Goal: Complete application form

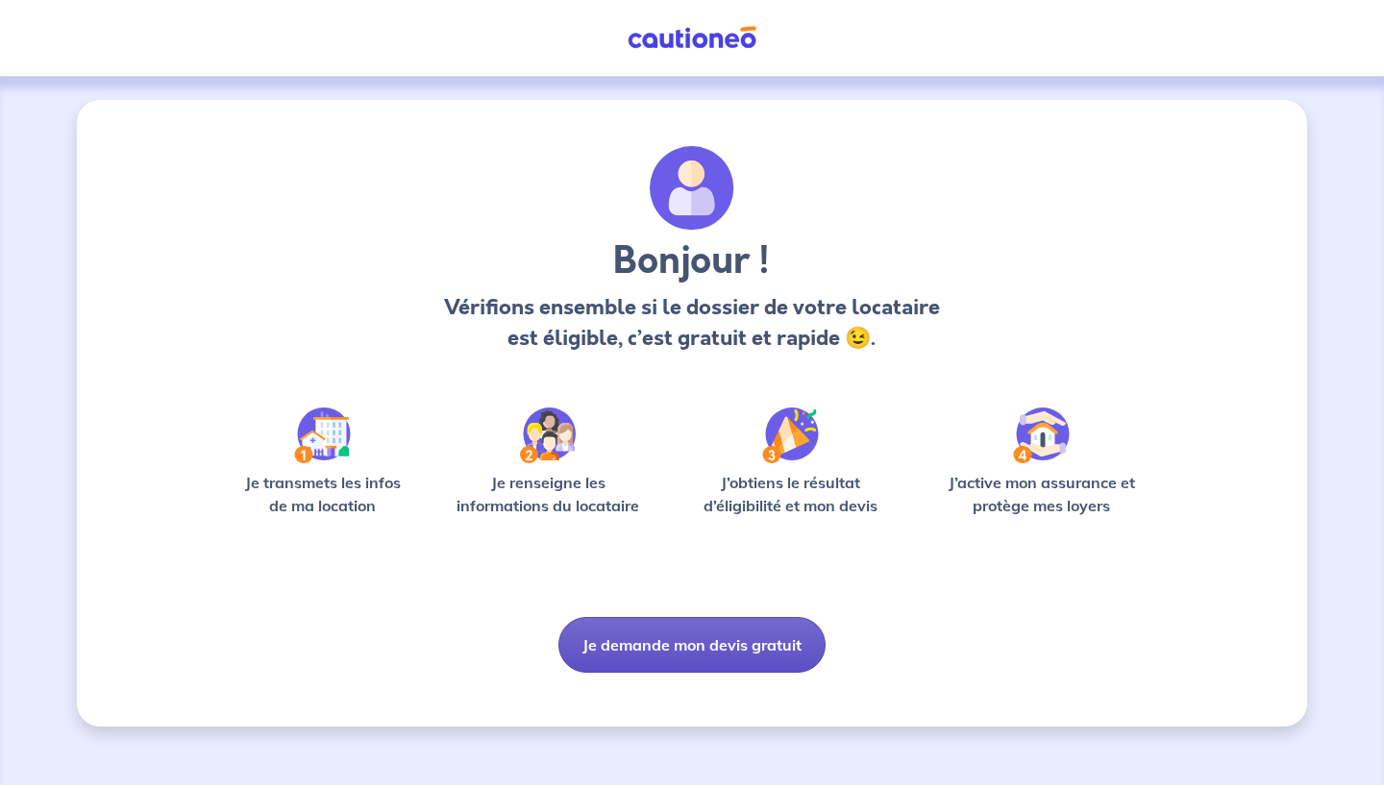
click at [697, 656] on button "Je demande mon devis gratuit" at bounding box center [691, 645] width 267 height 56
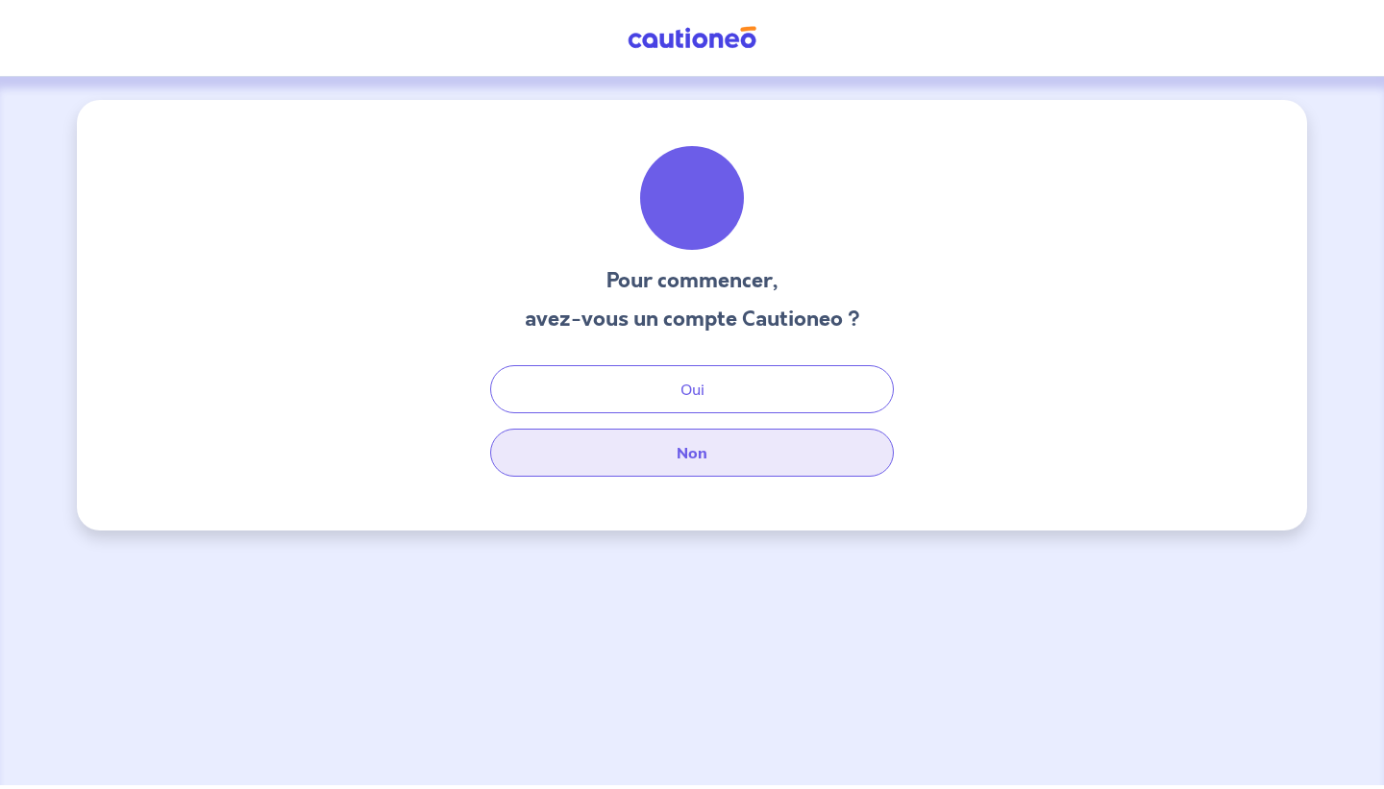
click at [690, 474] on button "Non" at bounding box center [692, 453] width 404 height 48
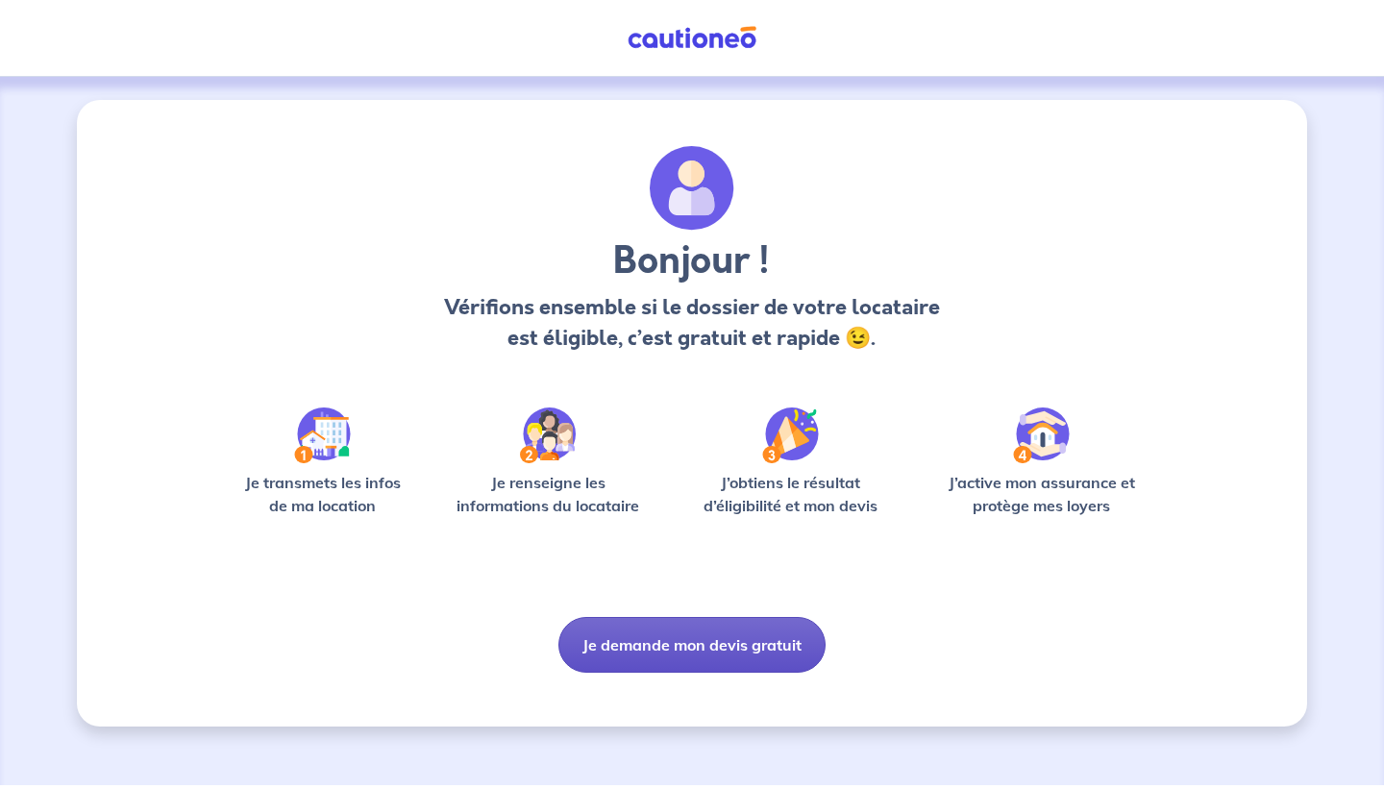
click at [631, 642] on button "Je demande mon devis gratuit" at bounding box center [691, 645] width 267 height 56
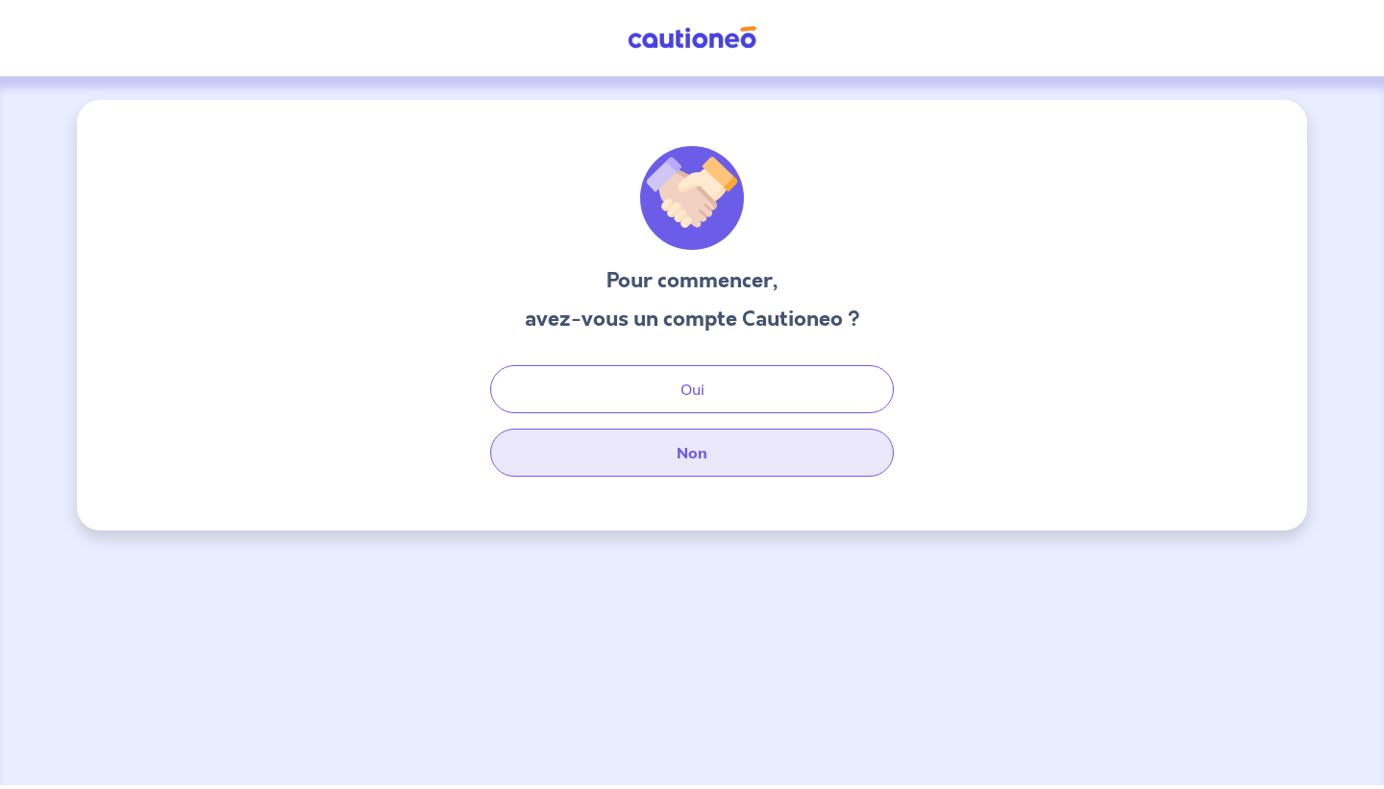
click at [629, 459] on button "Non" at bounding box center [692, 453] width 404 height 48
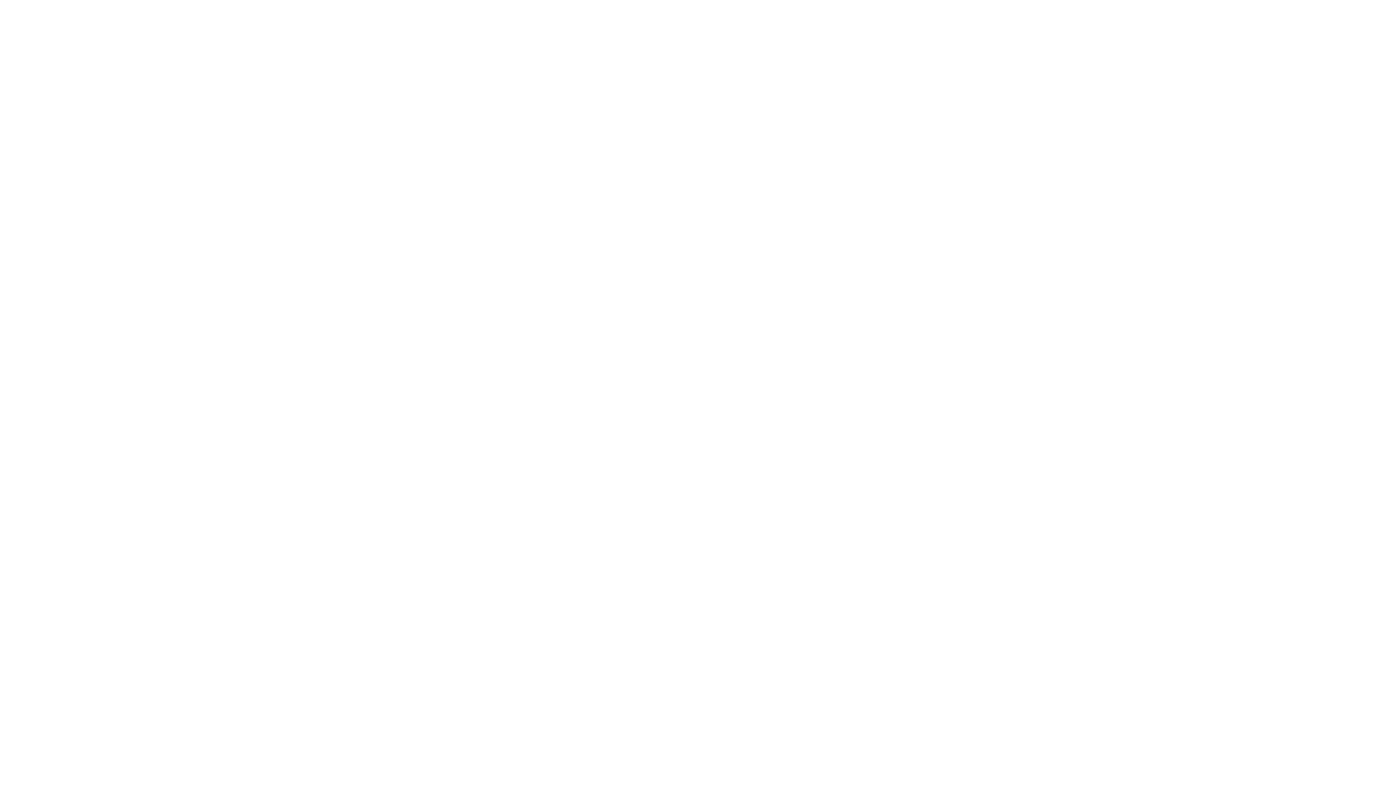
select select "FR"
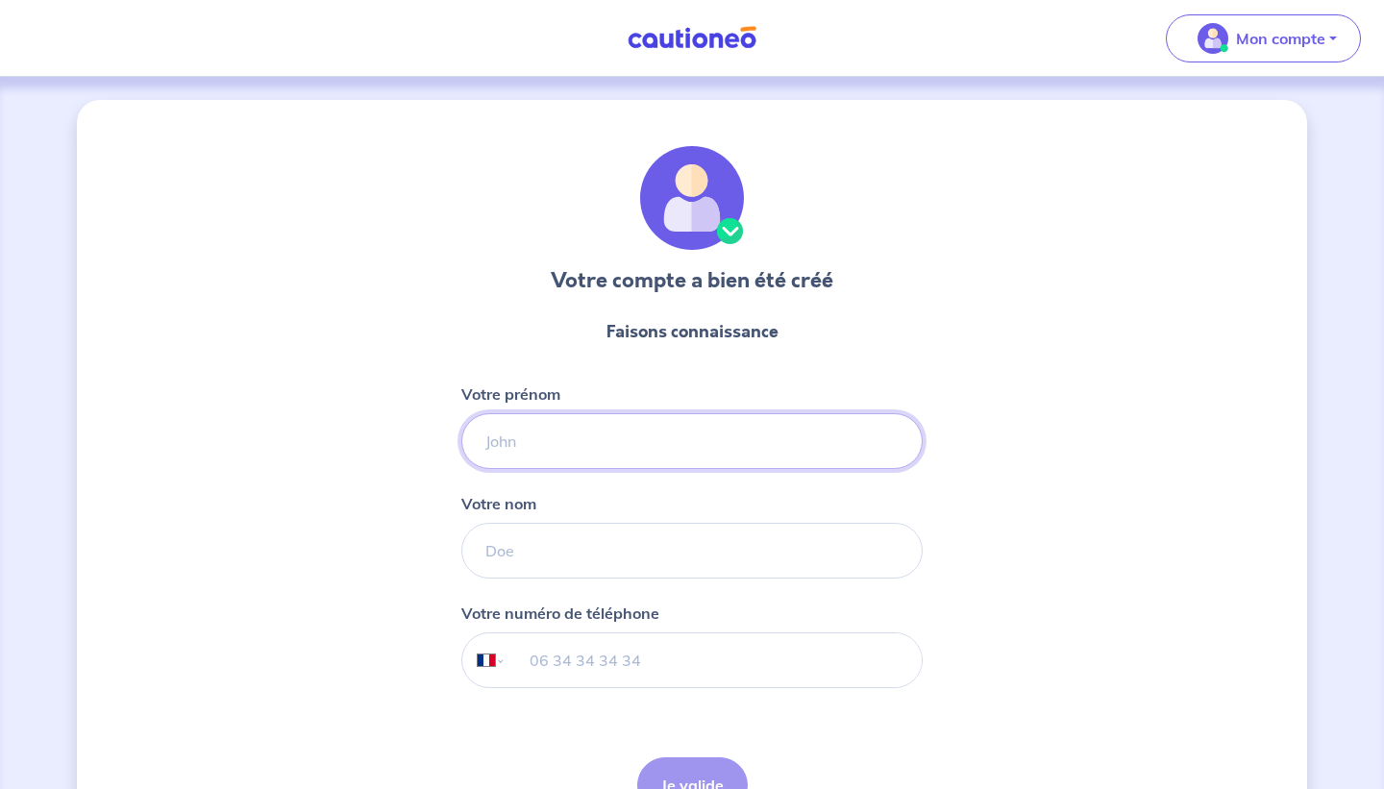
click at [541, 450] on input "Votre prénom" at bounding box center [691, 441] width 461 height 56
type input "[PERSON_NAME]"
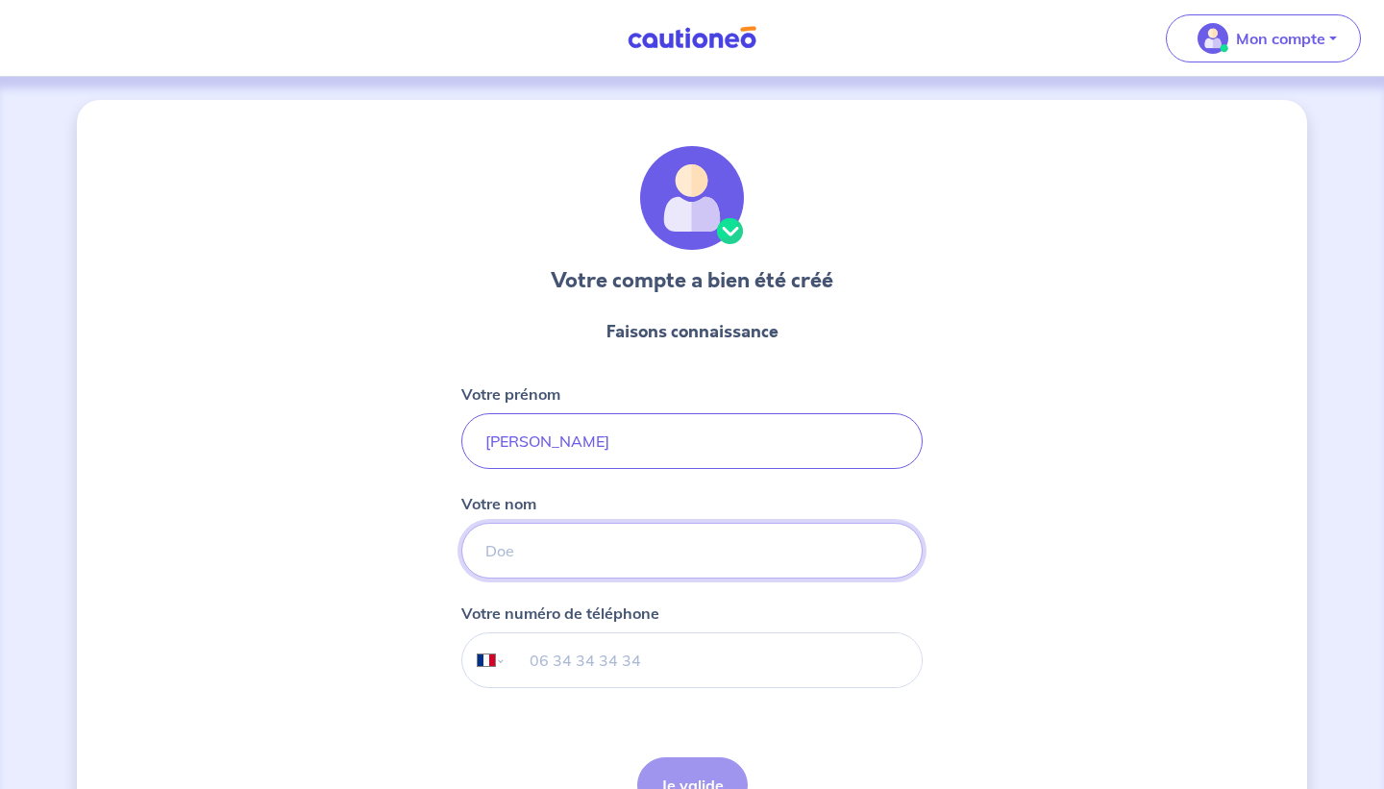
click at [520, 540] on input "Votre nom" at bounding box center [691, 551] width 461 height 56
type input "Segrestin"
click at [565, 659] on input "tel" at bounding box center [714, 660] width 415 height 54
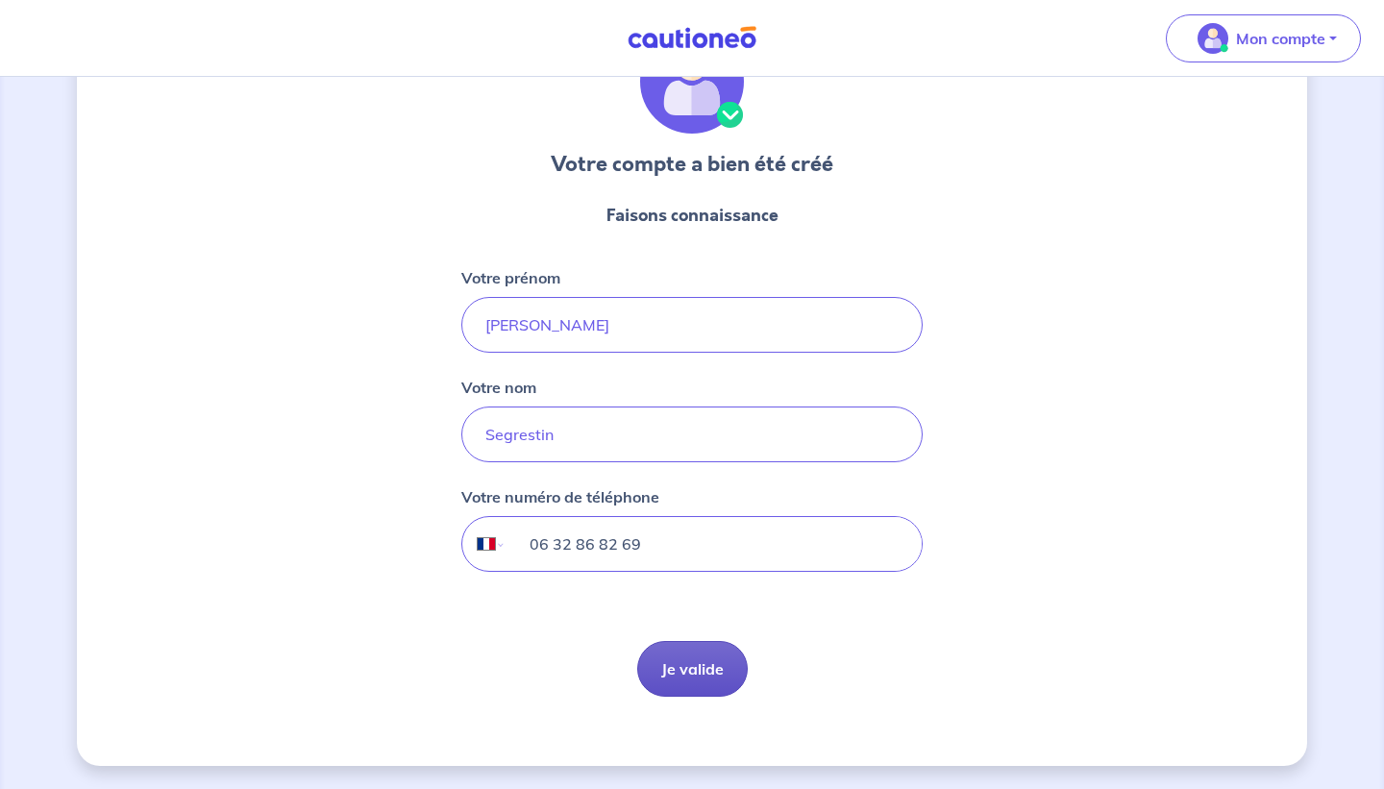
type input "06 32 86 82 69"
click at [704, 666] on button "Je valide" at bounding box center [692, 669] width 111 height 56
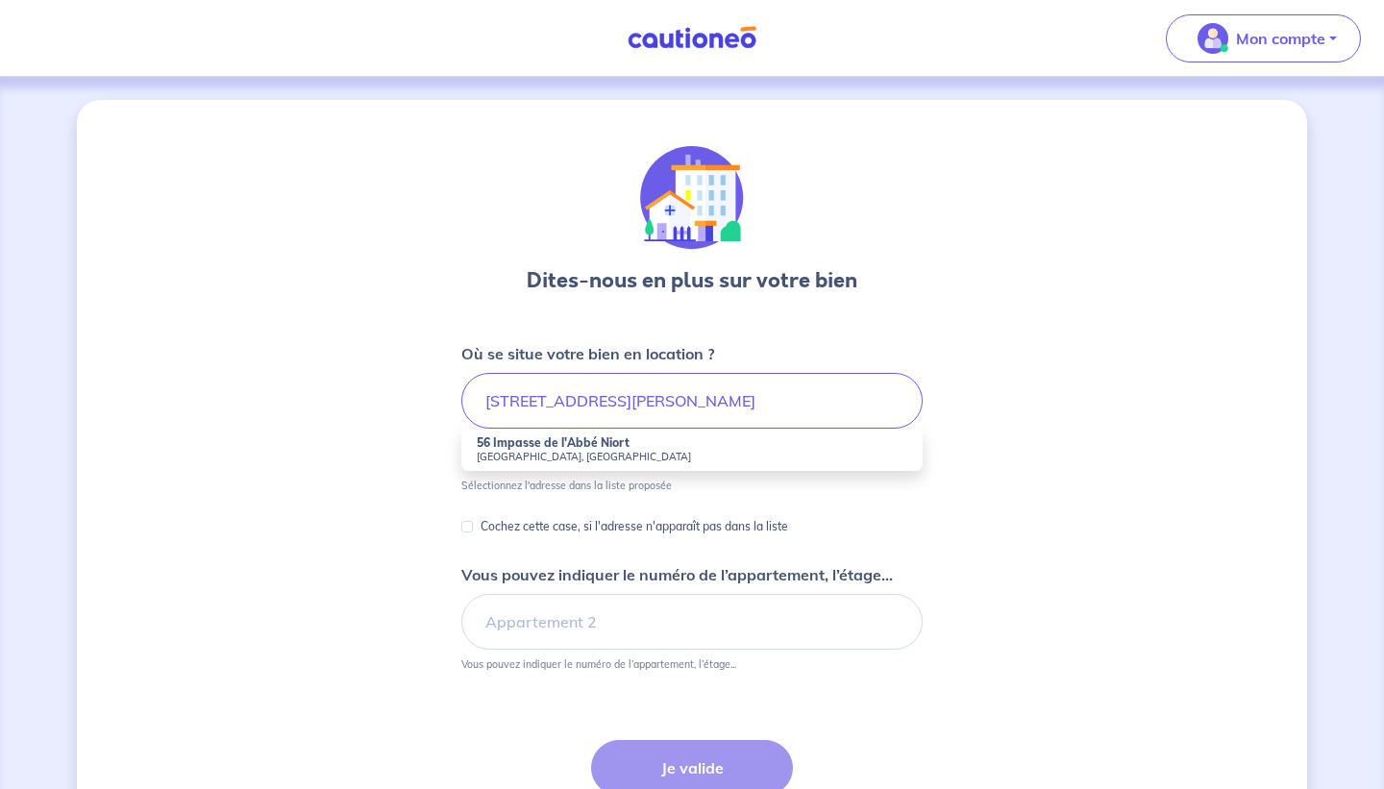
click at [676, 437] on li "56 Impasse de l'Abbé Niort [GEOGRAPHIC_DATA], [GEOGRAPHIC_DATA]" at bounding box center [691, 450] width 461 height 42
type input "56 Impasse de l'Abbé Niort, [GEOGRAPHIC_DATA], [GEOGRAPHIC_DATA]"
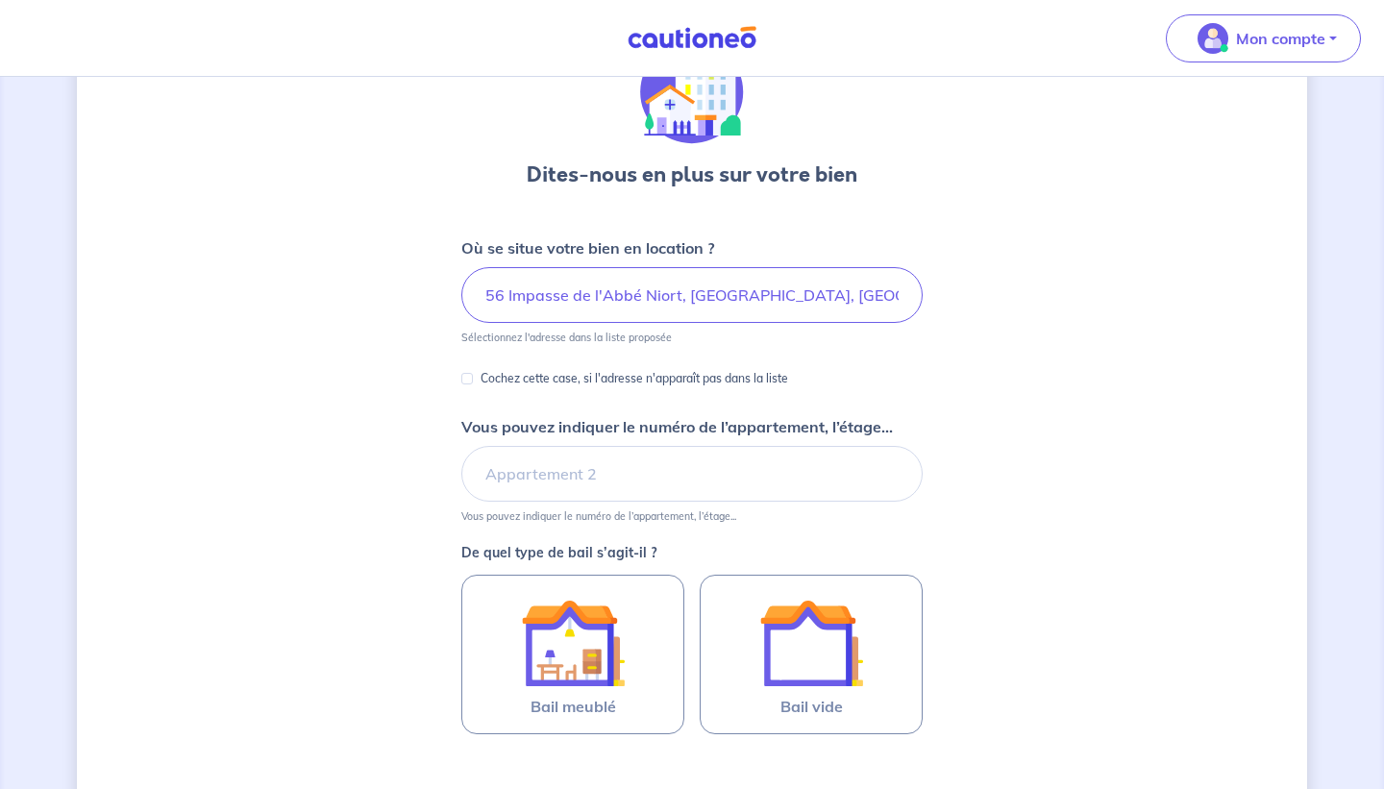
scroll to position [107, 0]
click at [559, 470] on input "Vous pouvez indiquer le numéro de l’appartement, l’étage..." at bounding box center [691, 473] width 461 height 56
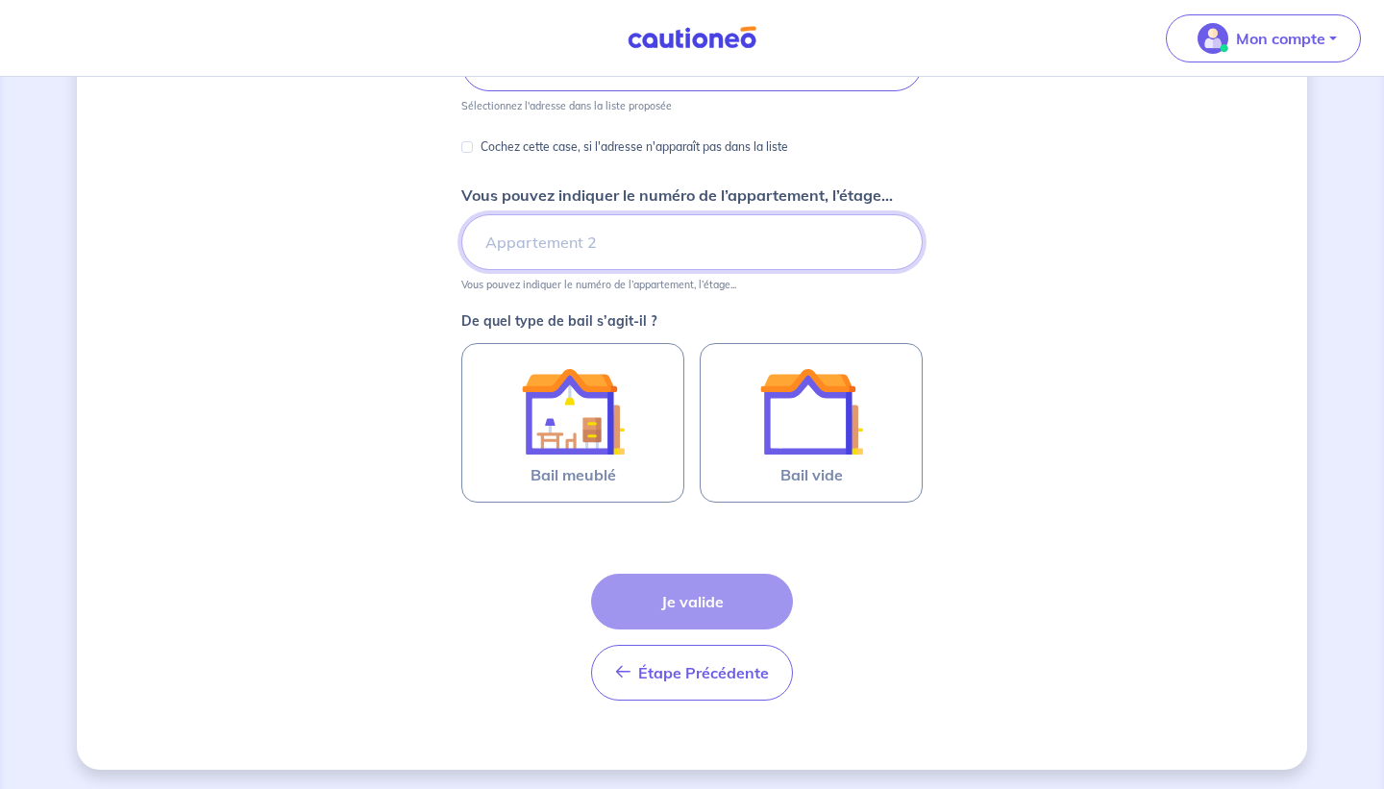
scroll to position [341, 0]
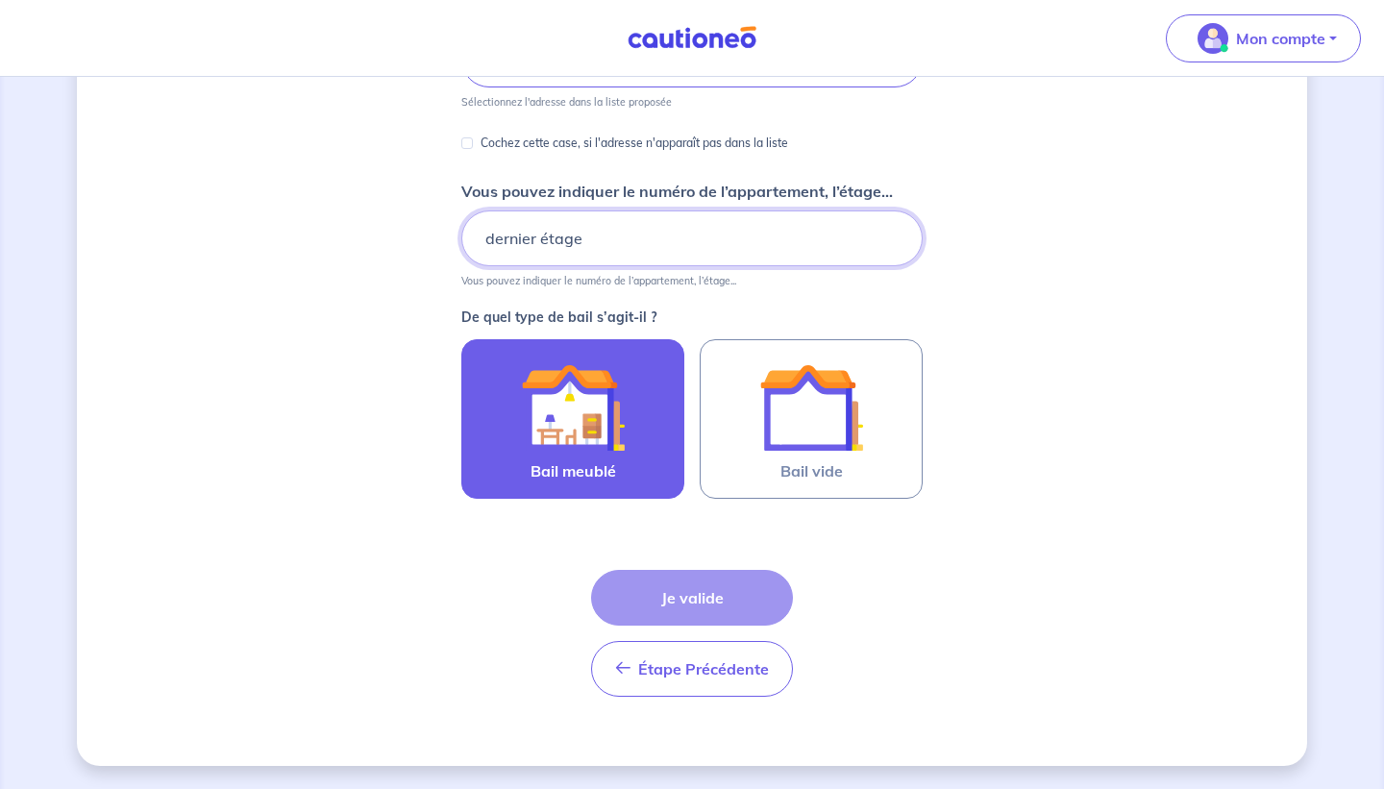
type input "dernier étage"
click at [602, 459] on img at bounding box center [573, 408] width 104 height 104
click at [0, 0] on input "Bail meublé" at bounding box center [0, 0] width 0 height 0
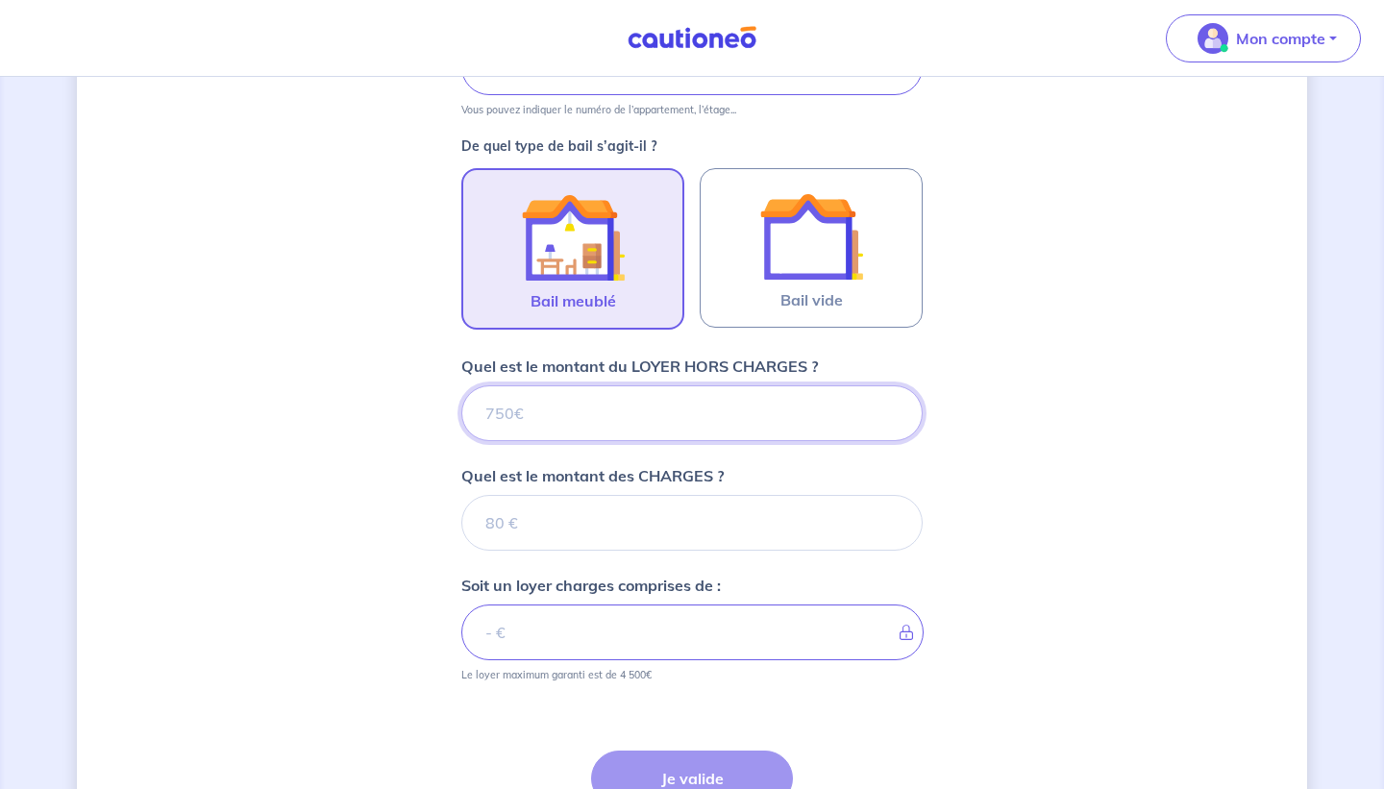
scroll to position [516, 0]
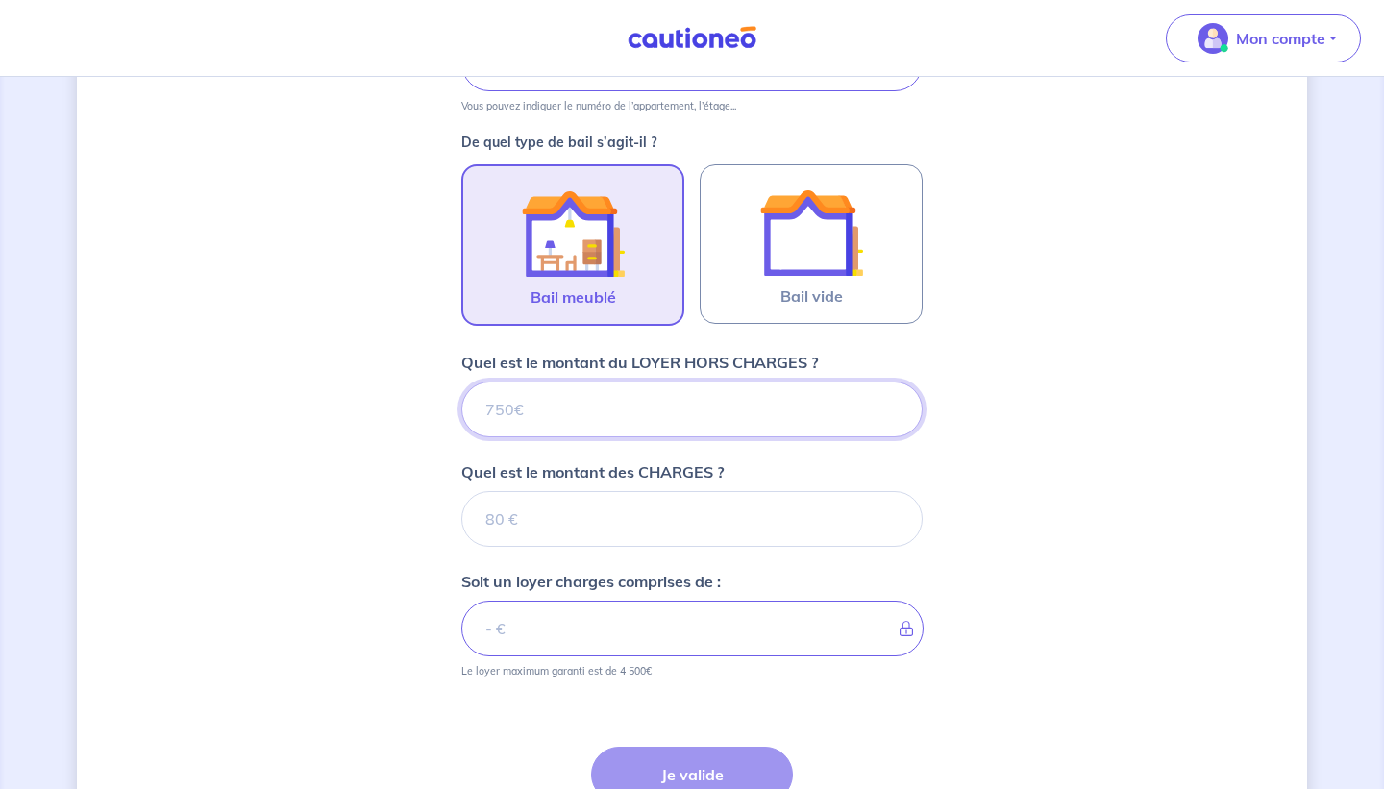
type input "8"
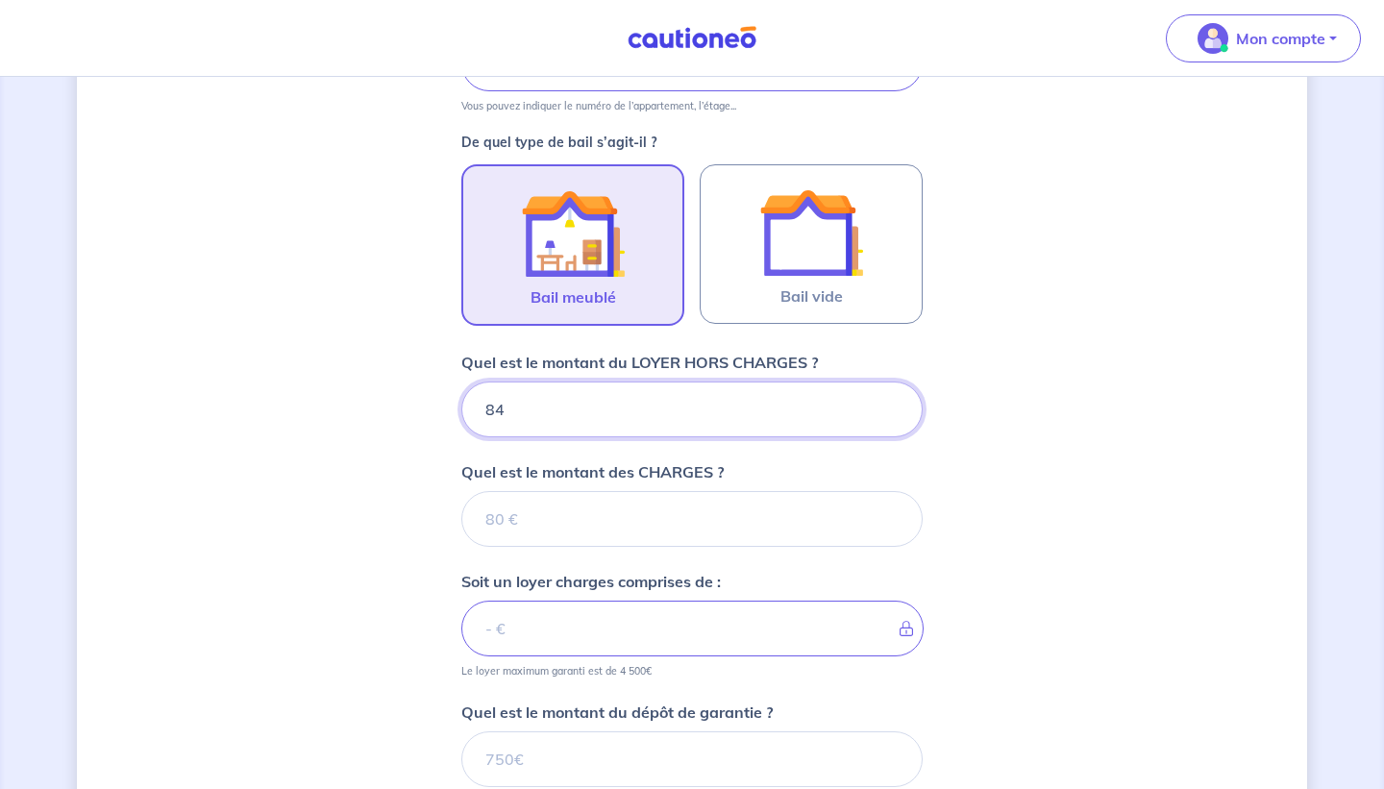
type input "840"
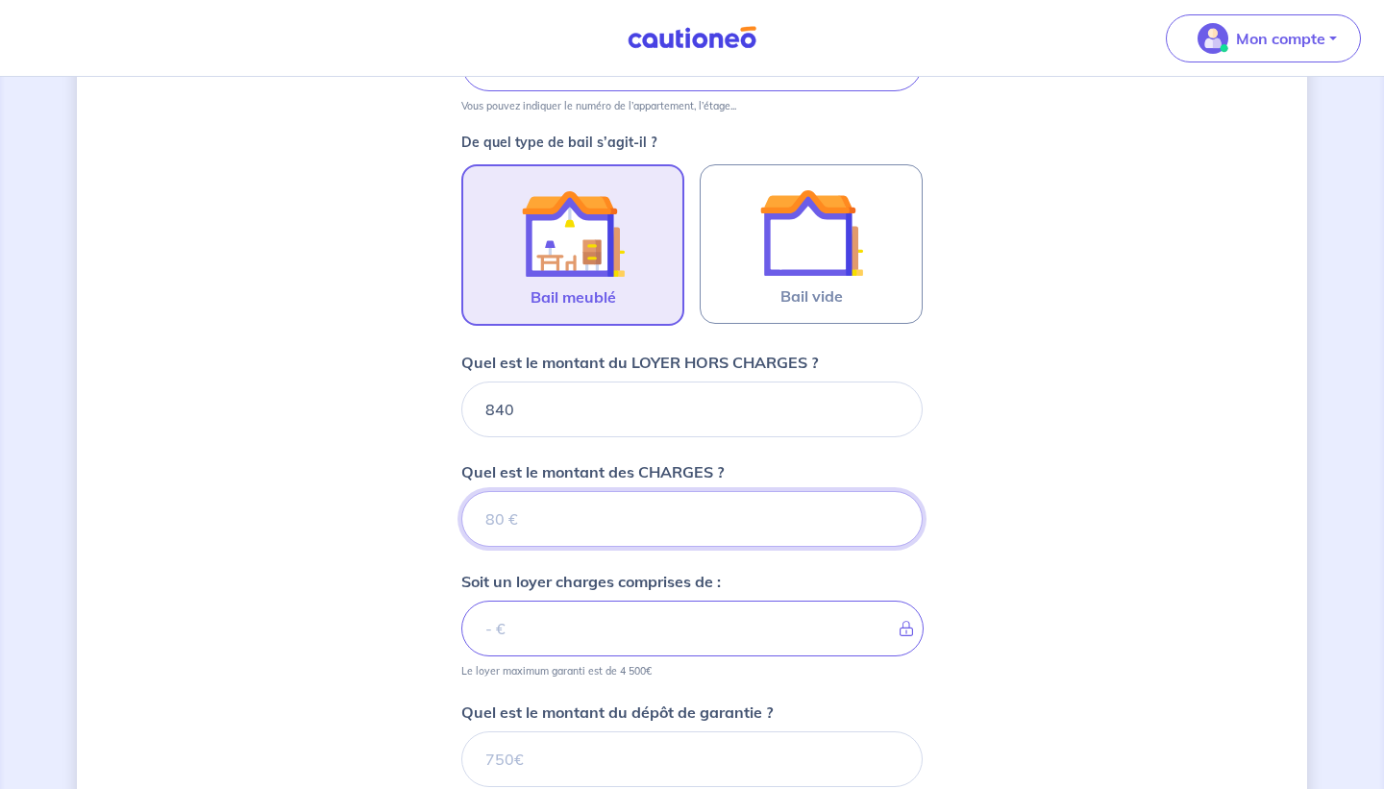
click at [530, 521] on input "Quel est le montant des CHARGES ?" at bounding box center [691, 519] width 461 height 56
type input "80"
type input "920"
type input "80"
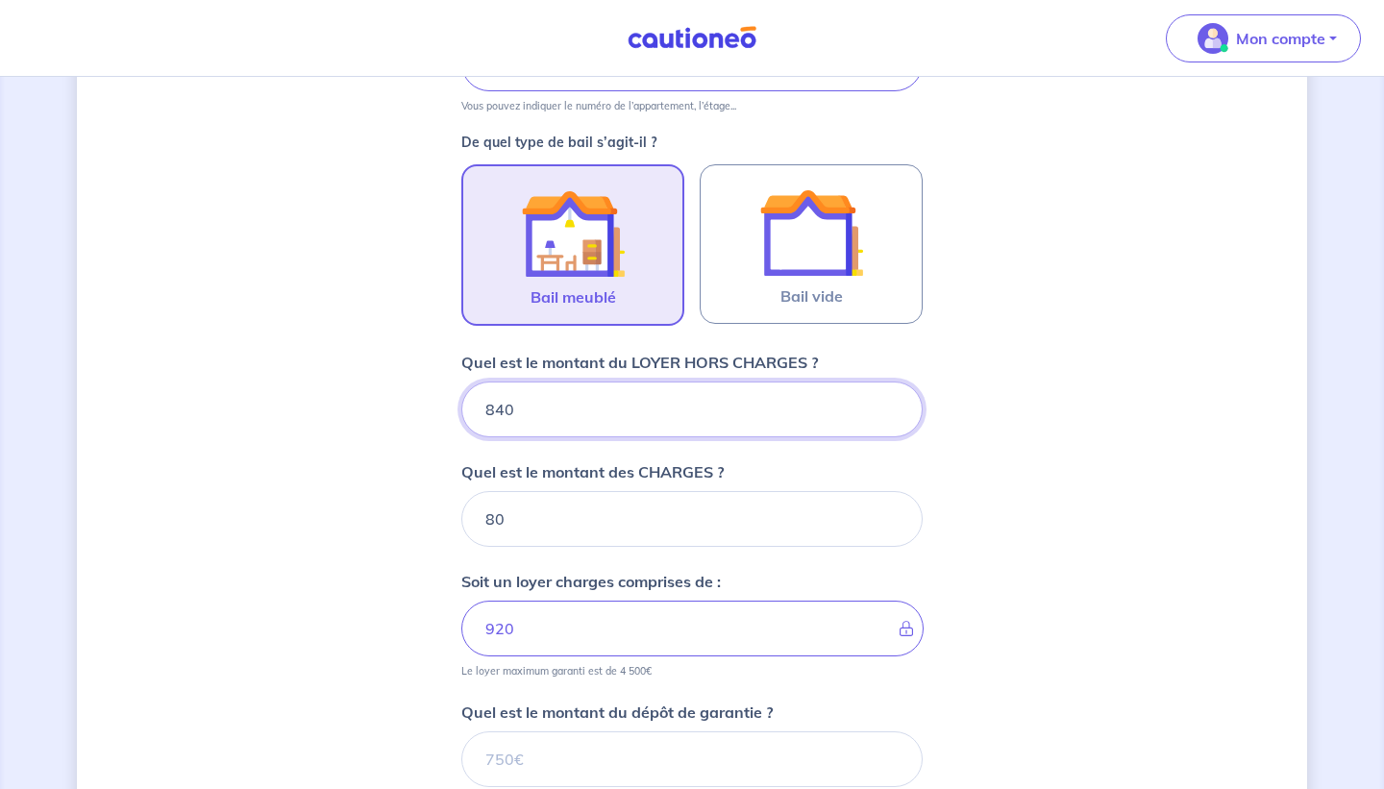
click at [534, 409] on input "840" at bounding box center [691, 410] width 461 height 56
type input "8"
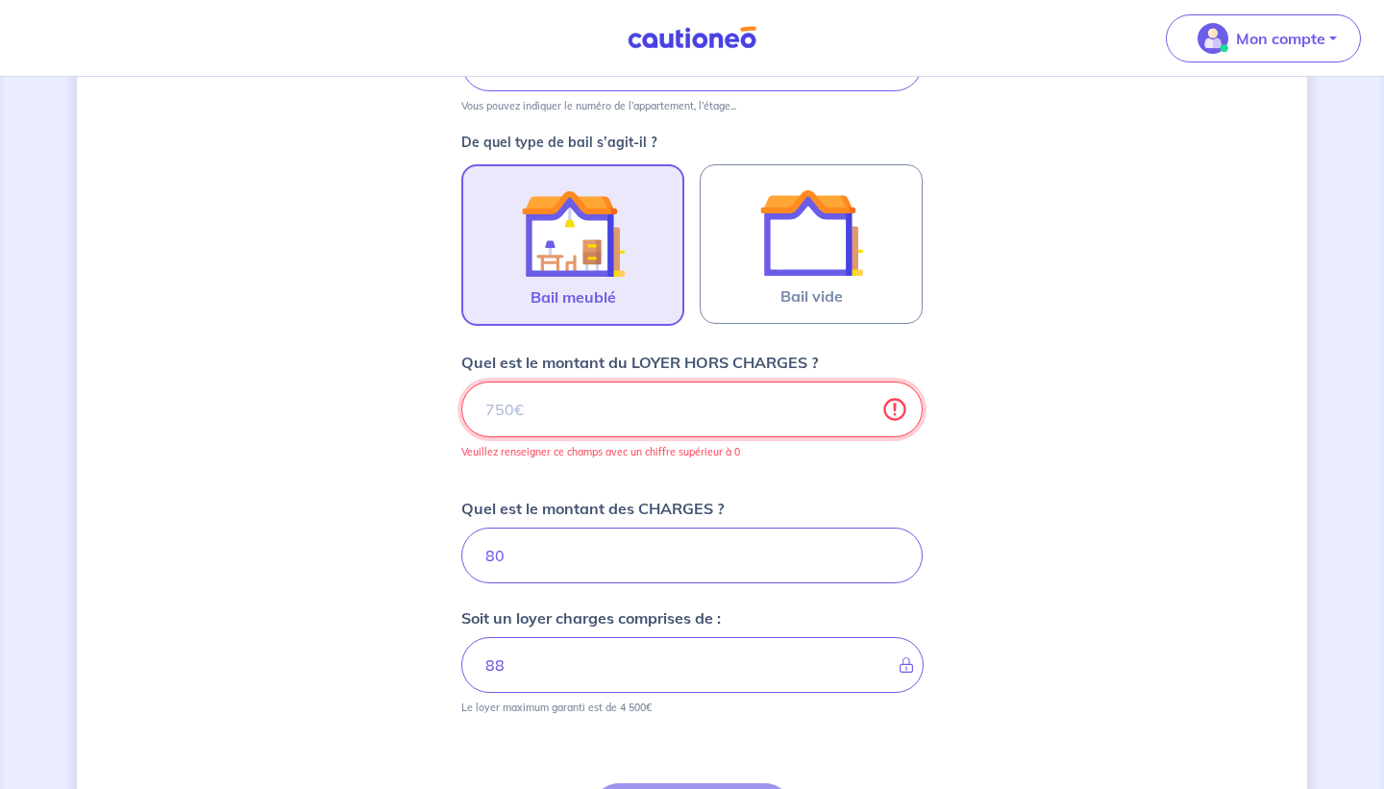
type input "80"
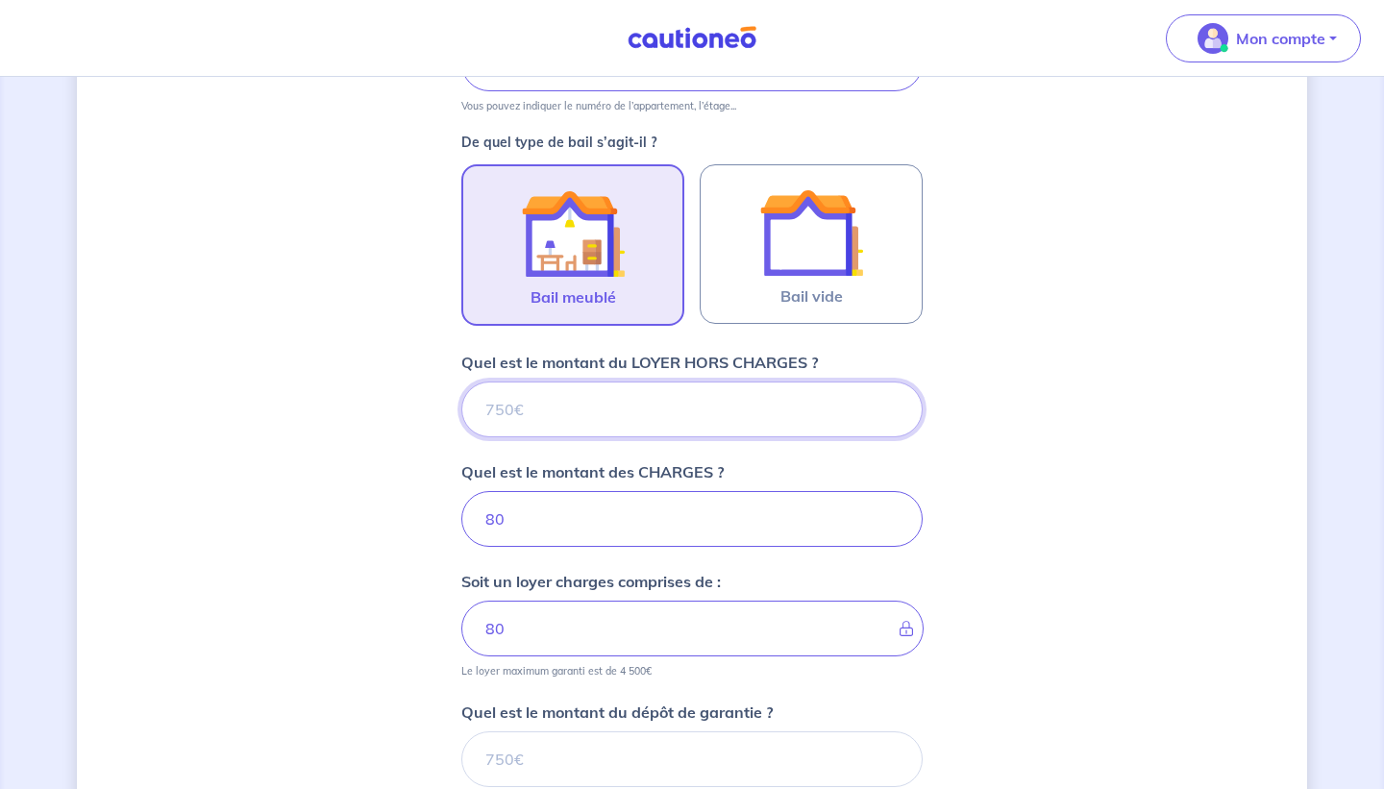
type input "7"
type input "87"
type input "770"
type input "850"
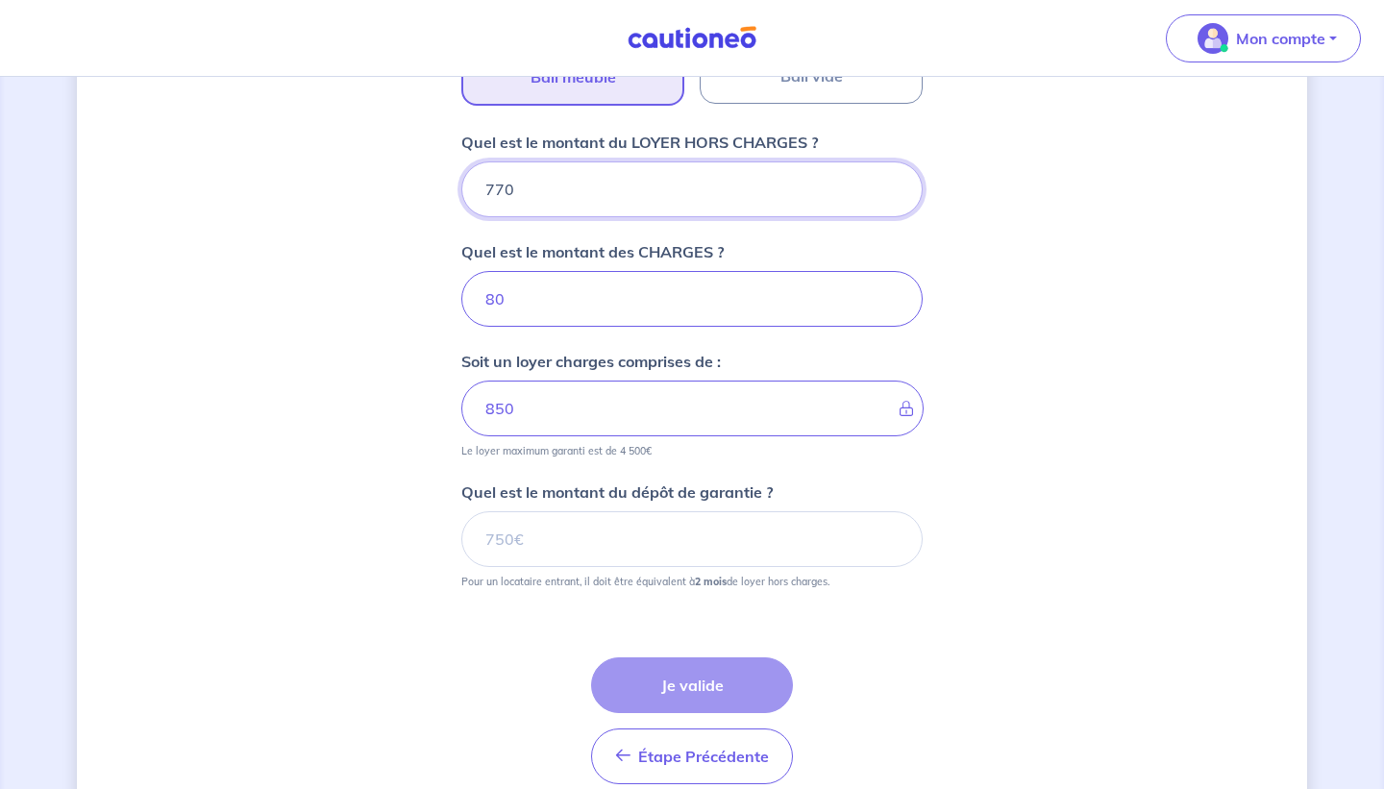
scroll to position [749, 0]
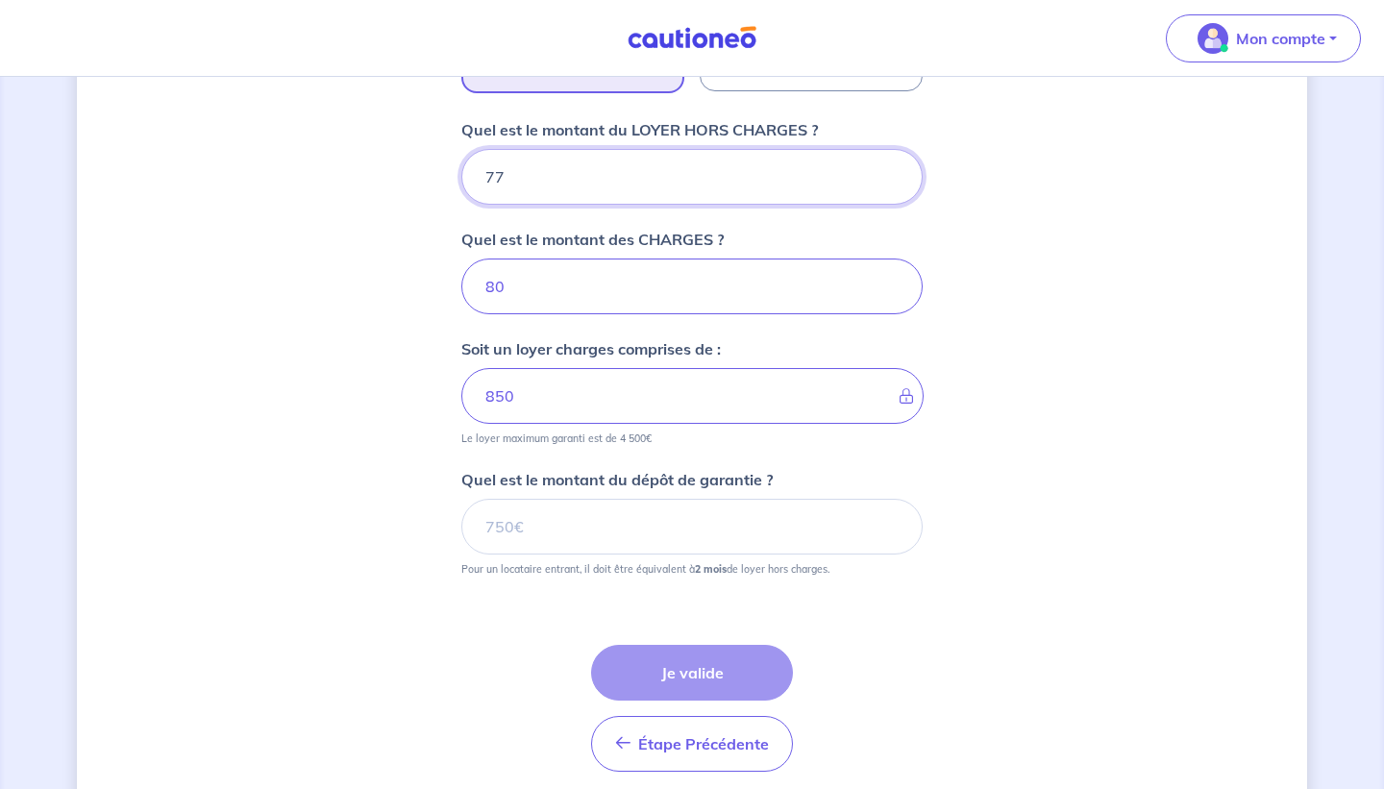
type input "7"
type input "87"
type input "760"
type input "840"
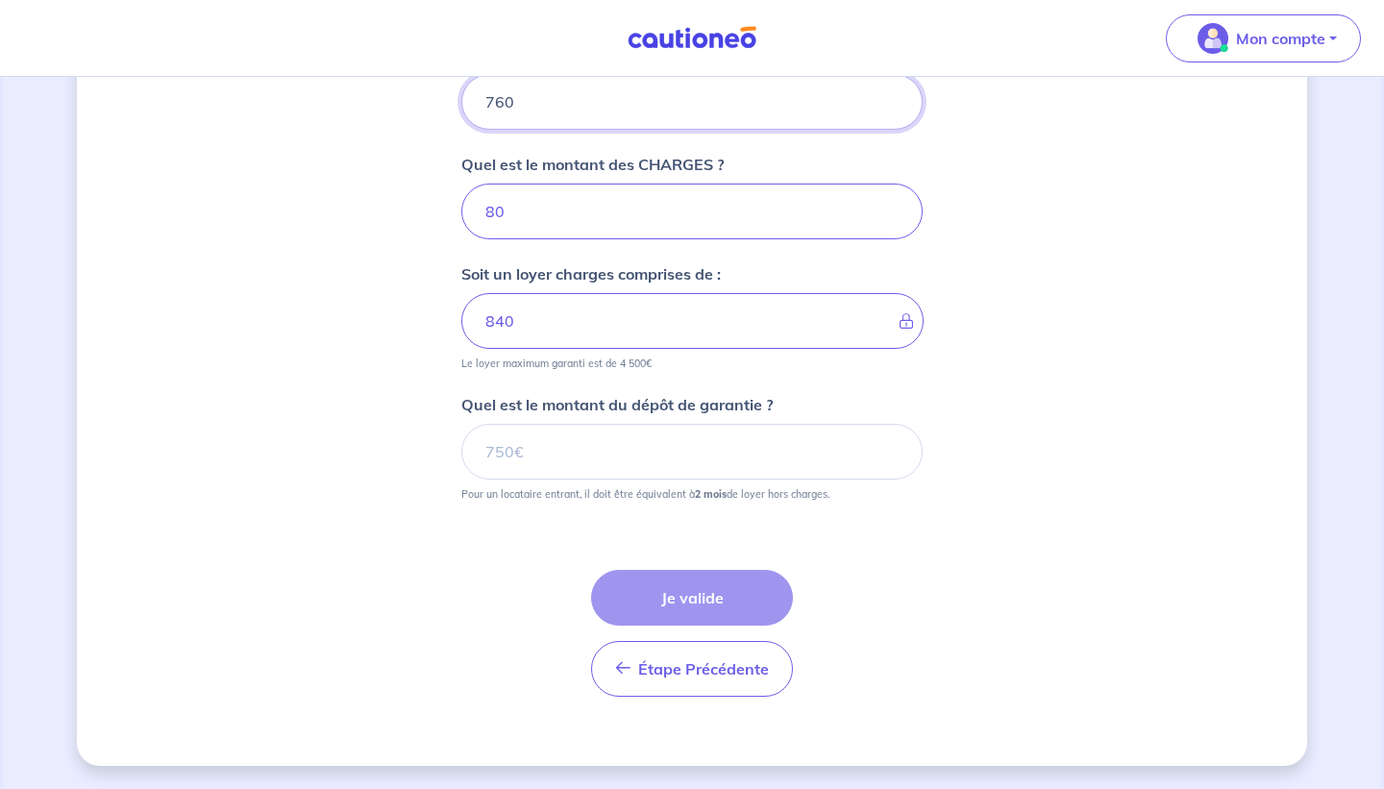
type input "760"
click at [553, 450] on input "Quel est le montant du dépôt de garantie ?" at bounding box center [691, 452] width 461 height 56
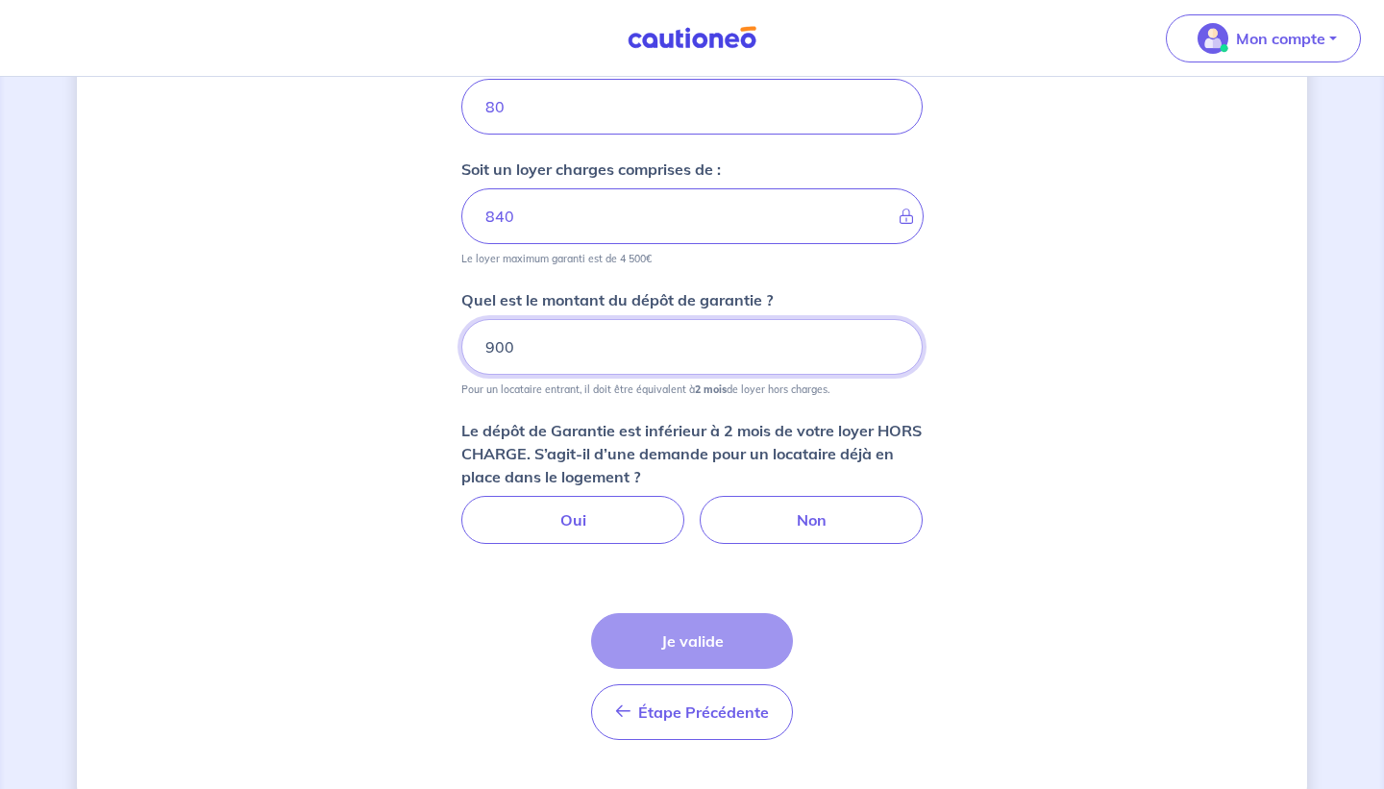
scroll to position [972, 0]
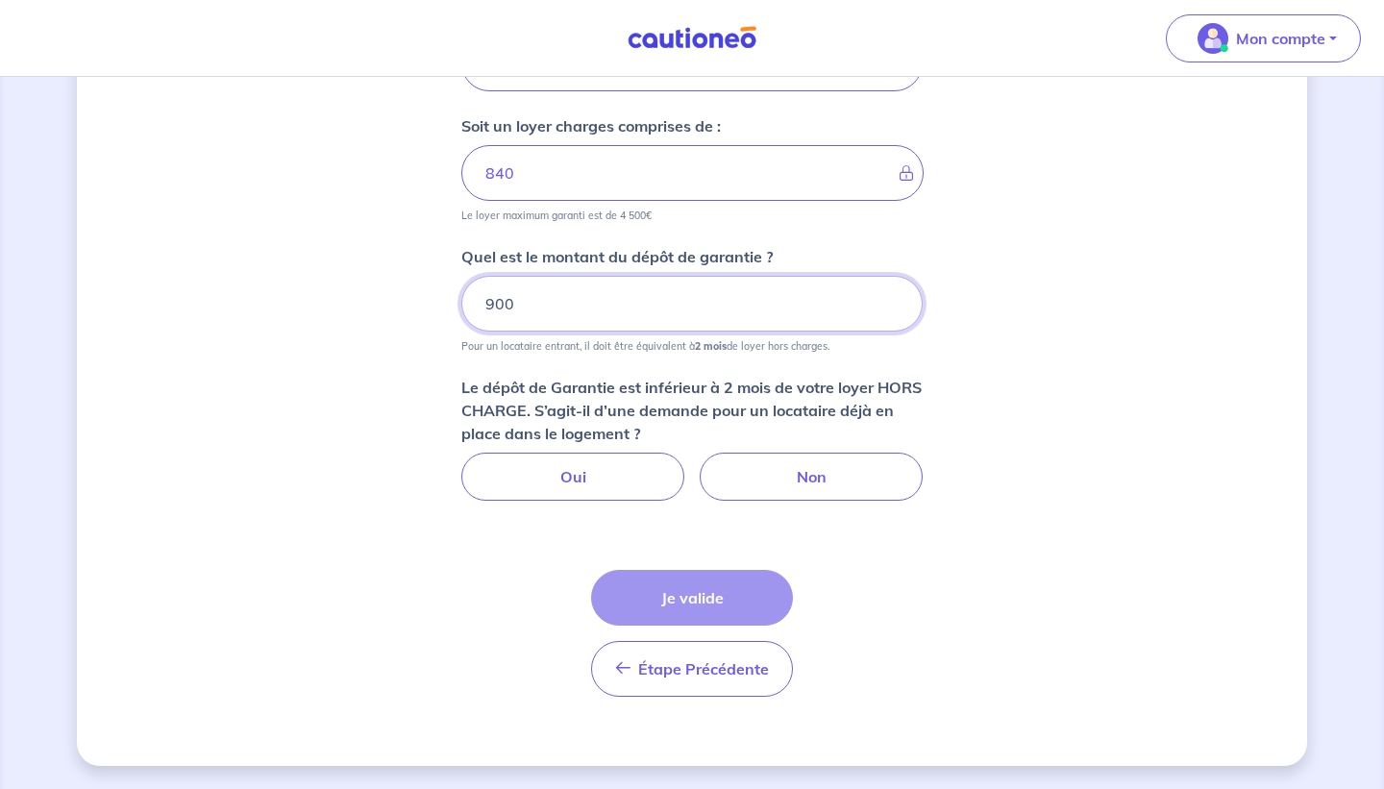
drag, startPoint x: 518, startPoint y: 307, endPoint x: 484, endPoint y: 302, distance: 34.0
click at [484, 302] on input "900" at bounding box center [691, 304] width 461 height 56
type input "1"
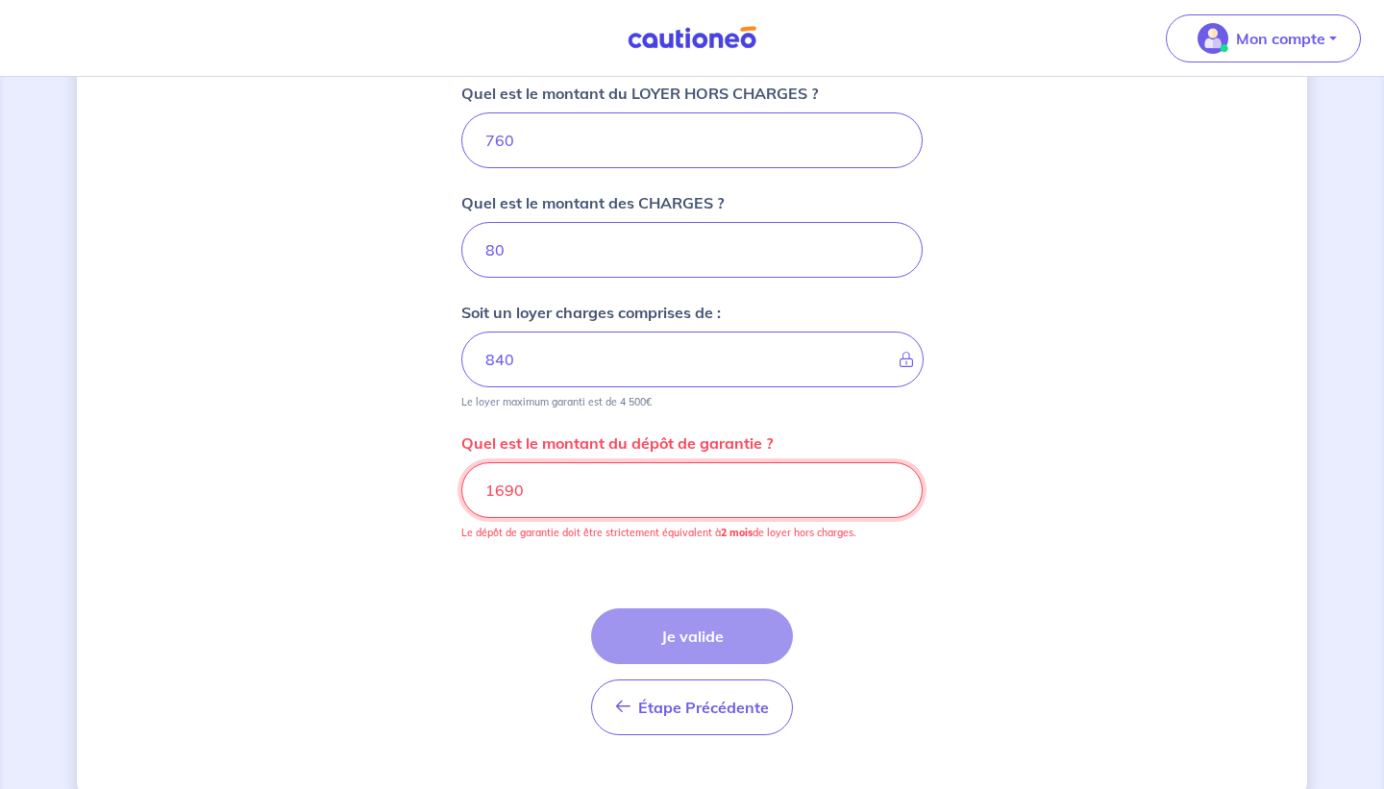
scroll to position [801, 0]
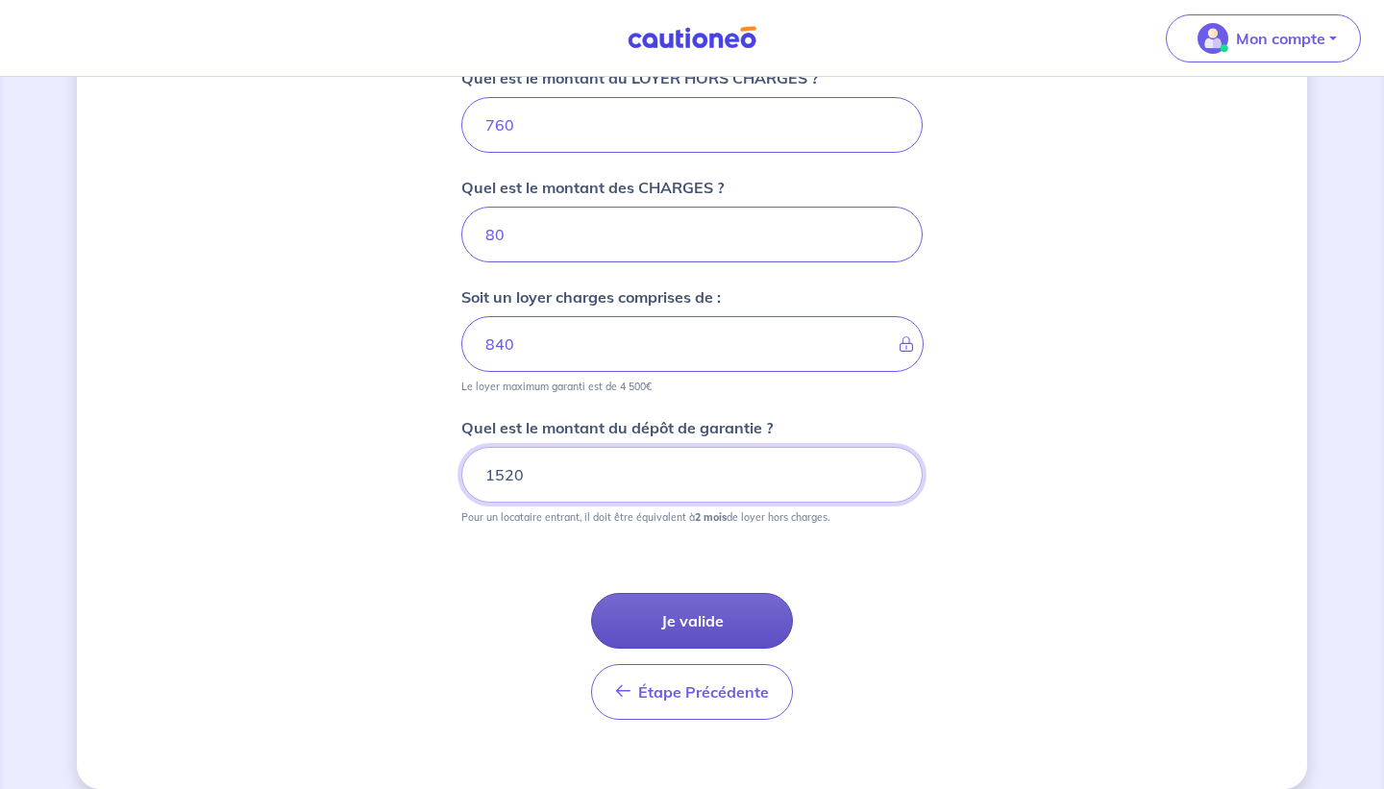
type input "1520"
click at [745, 615] on button "Je valide" at bounding box center [692, 621] width 202 height 56
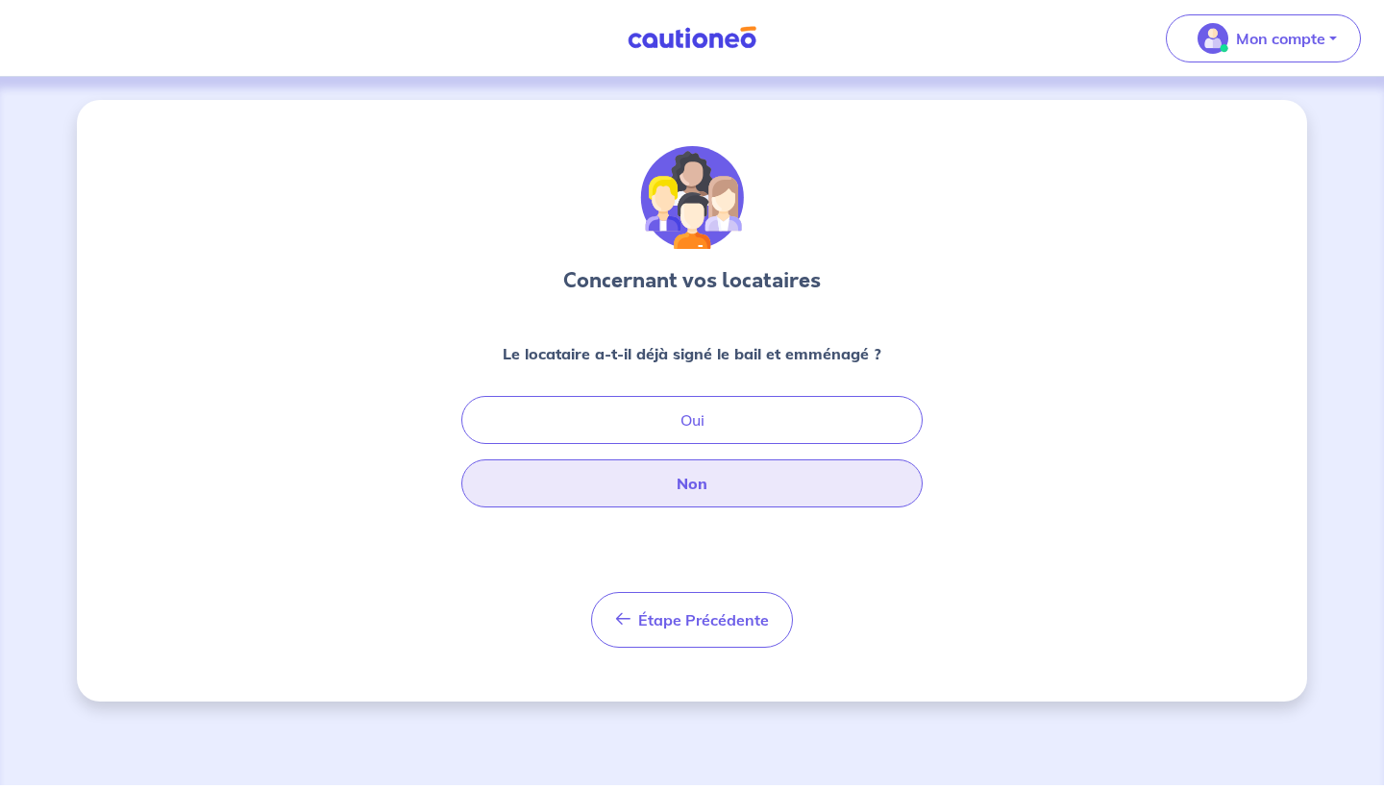
click at [766, 498] on button "Non" at bounding box center [691, 483] width 461 height 48
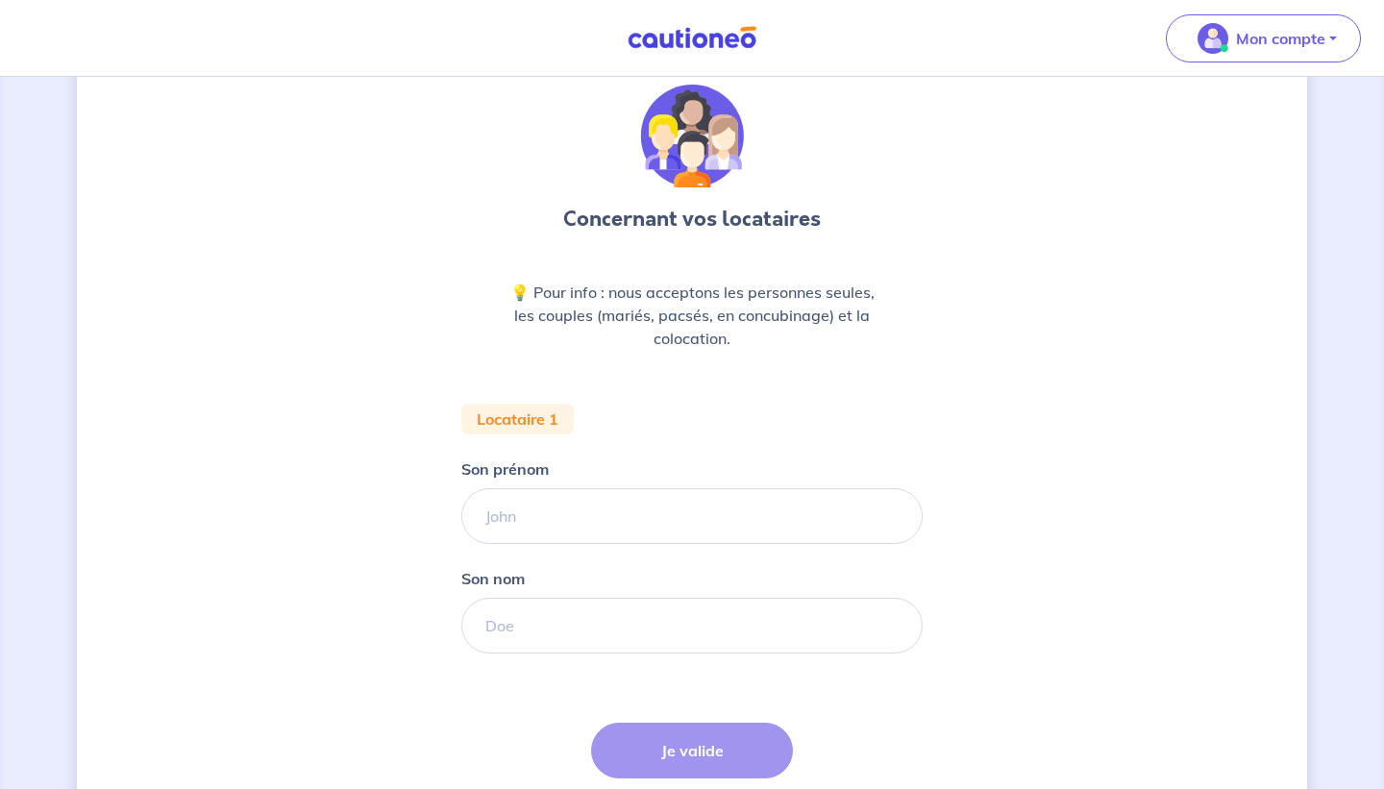
scroll to position [214, 0]
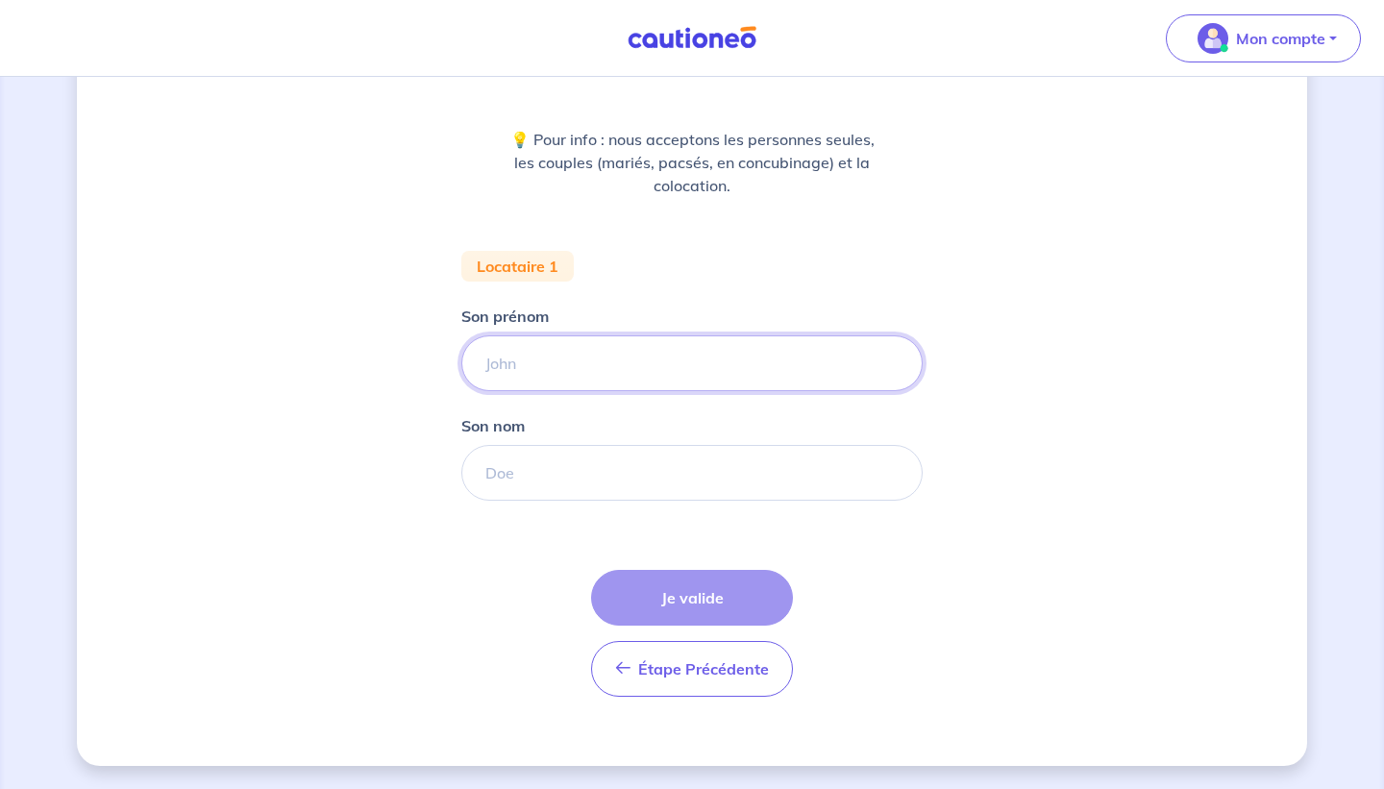
click at [539, 375] on input "Son prénom" at bounding box center [691, 363] width 461 height 56
type input "[PERSON_NAME]"
click at [531, 478] on input "Son nom" at bounding box center [691, 473] width 461 height 56
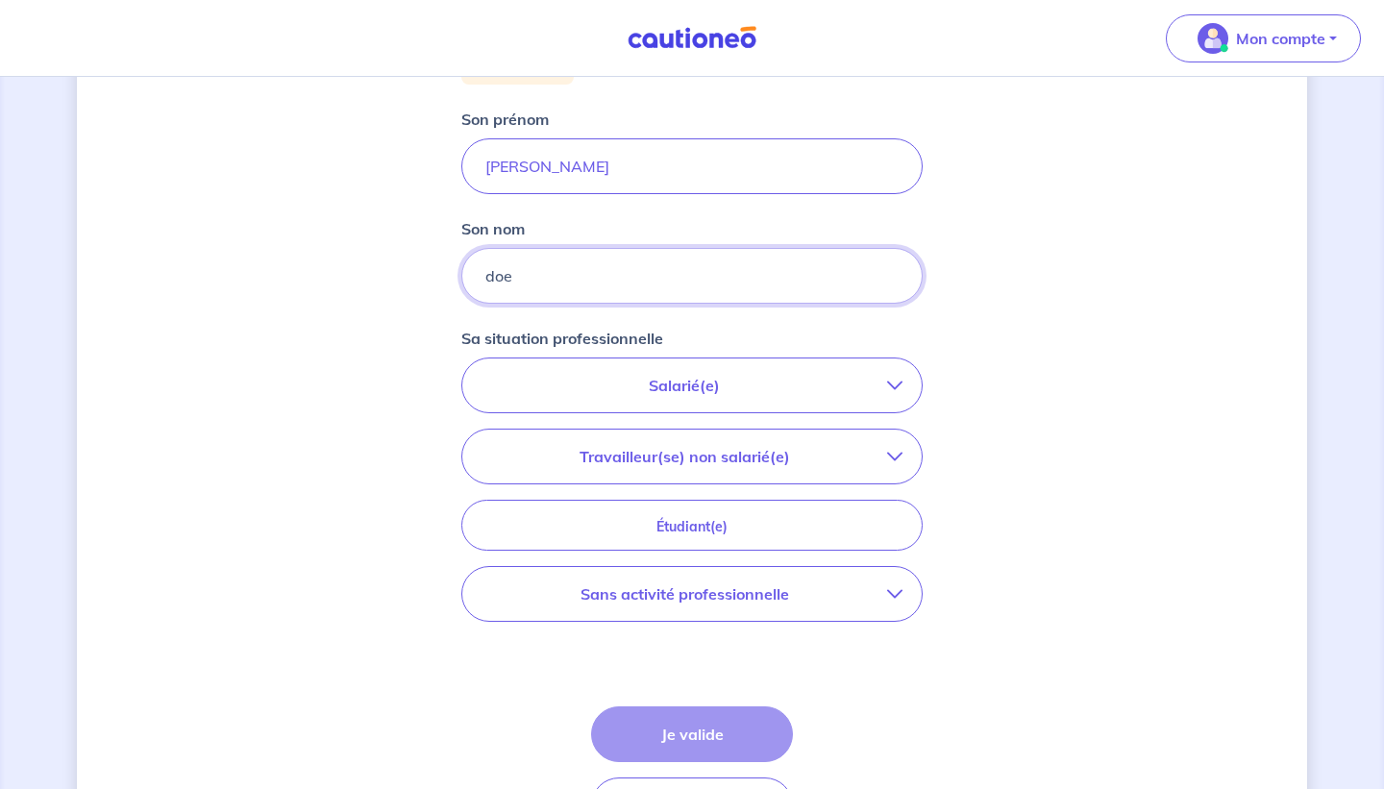
scroll to position [414, 0]
type input "doe"
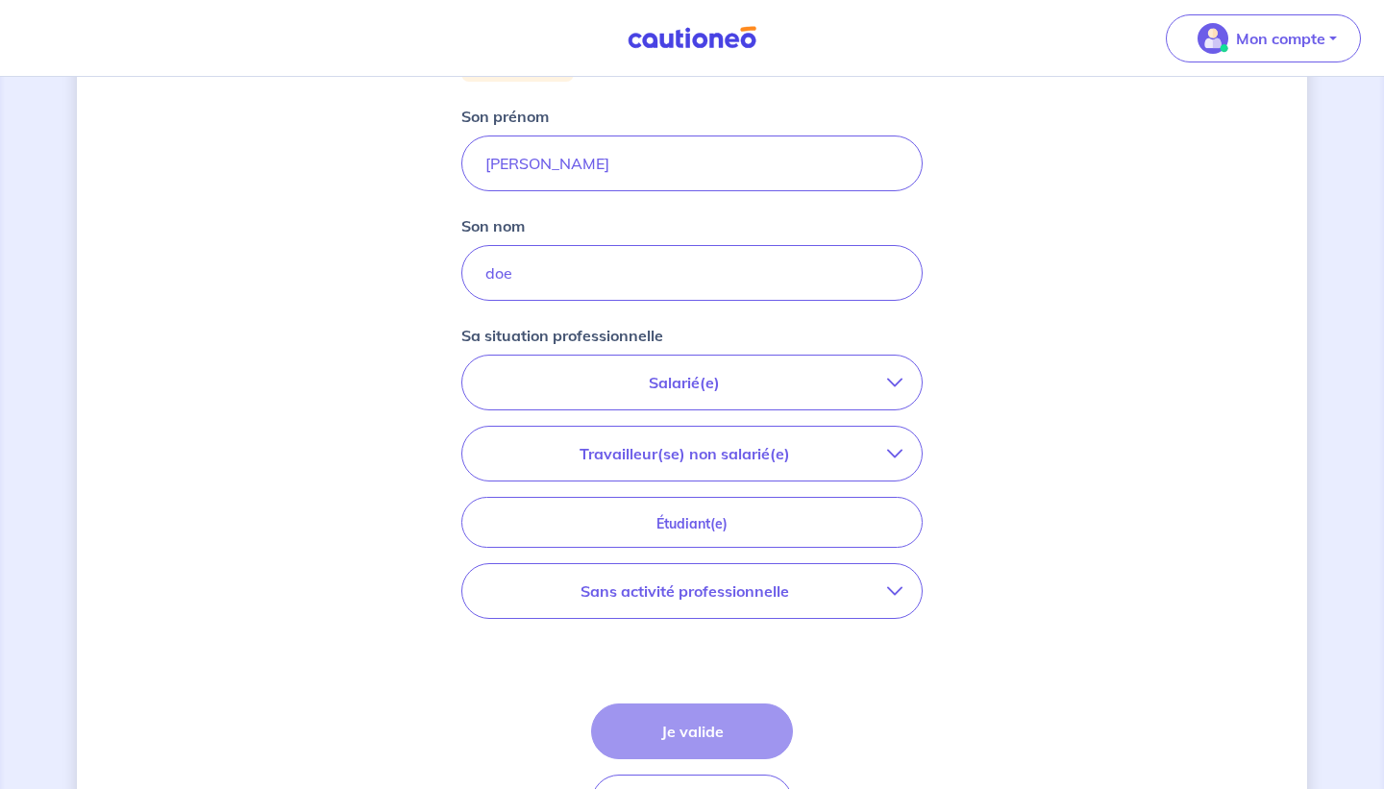
click at [841, 379] on p "Salarié(e)" at bounding box center [685, 382] width 406 height 23
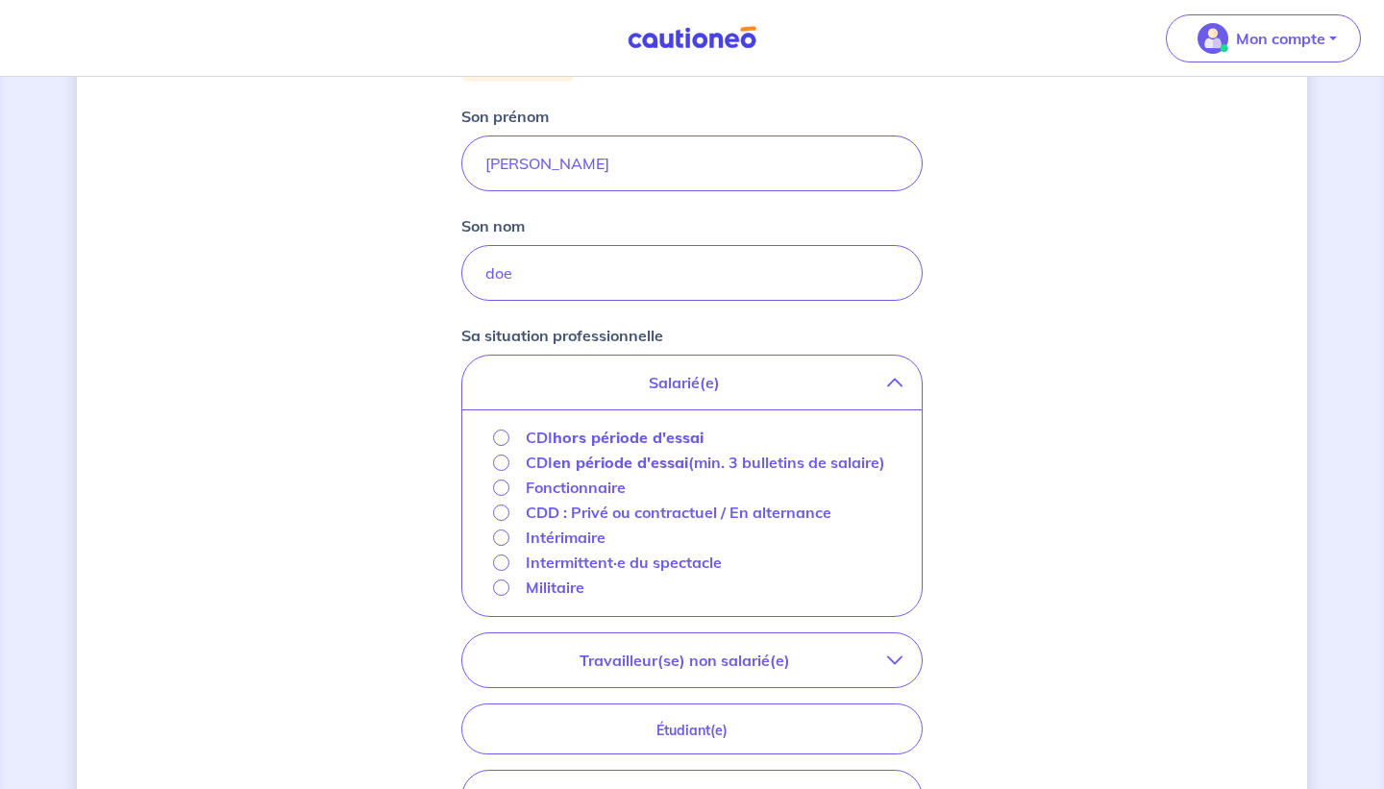
click at [579, 439] on strong "hors période d'essai" at bounding box center [628, 437] width 151 height 19
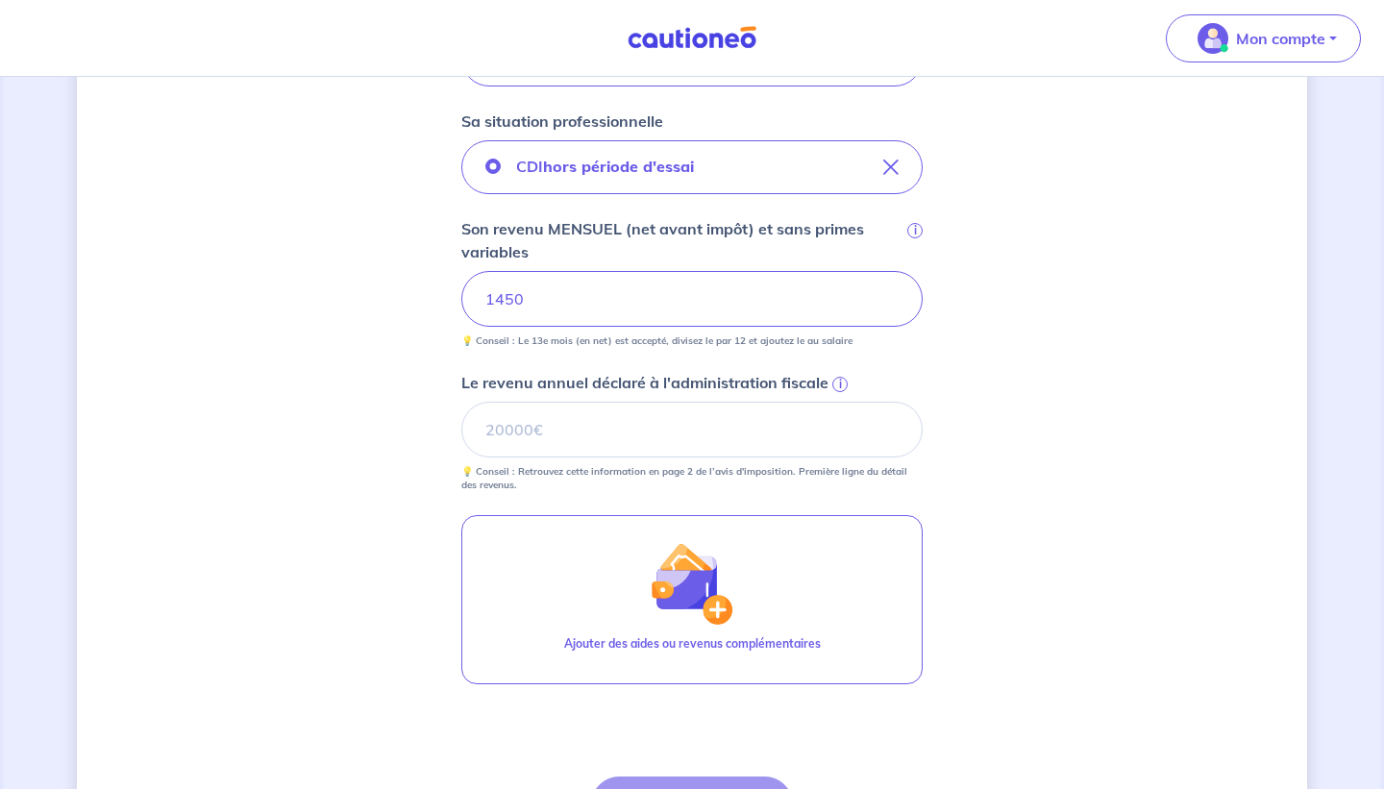
scroll to position [631, 0]
click at [545, 416] on input "Le revenu annuel déclaré à l'administration fiscale i" at bounding box center [691, 428] width 461 height 56
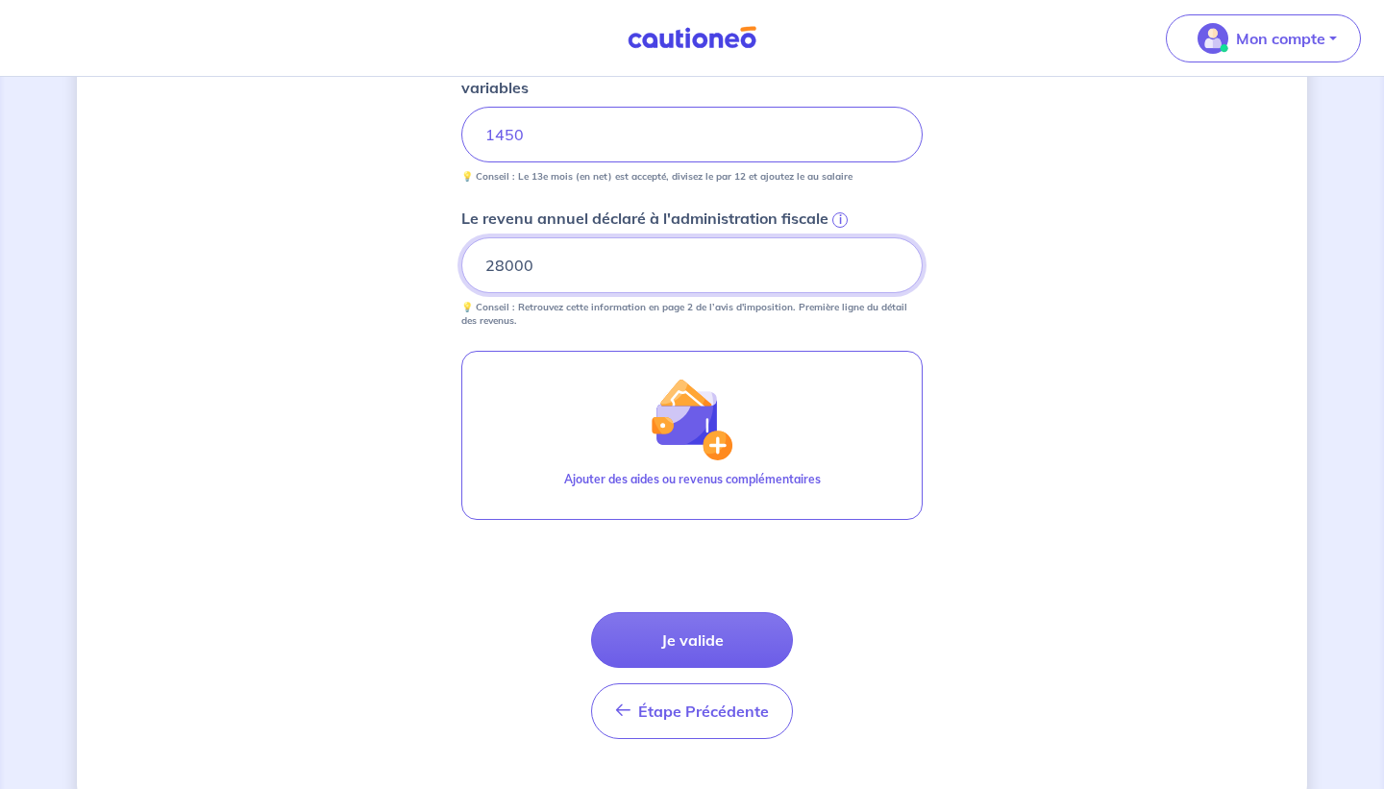
scroll to position [835, 0]
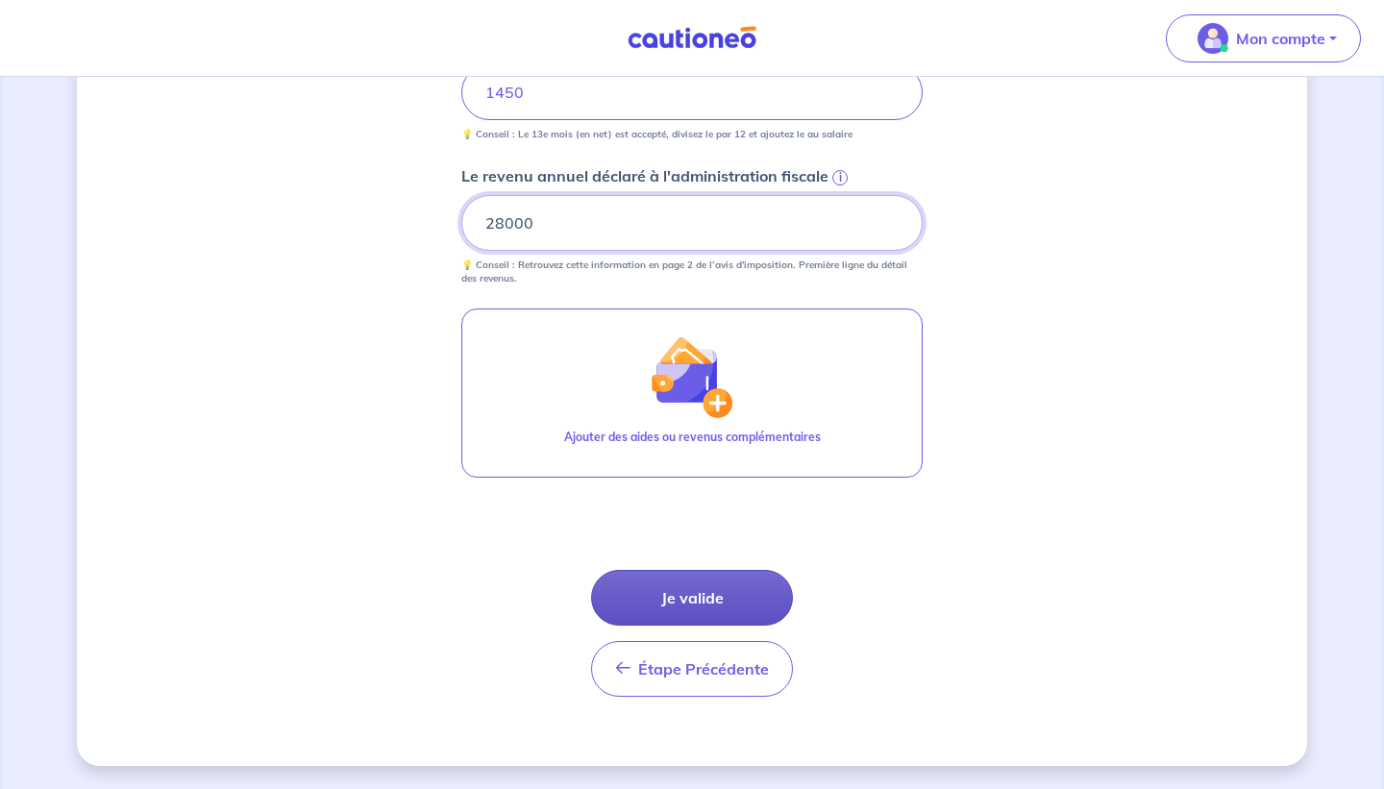
type input "28000"
click at [699, 601] on button "Je valide" at bounding box center [692, 598] width 202 height 56
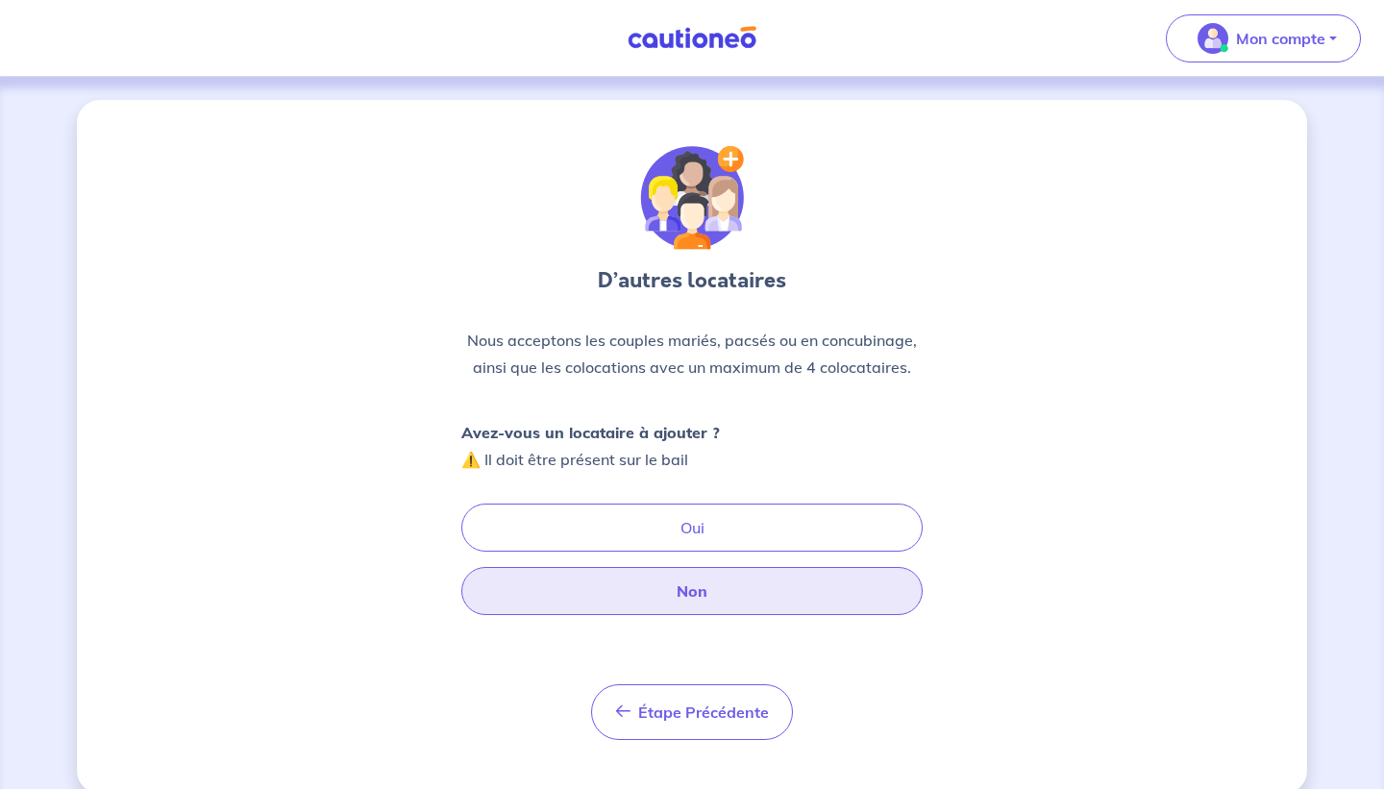
click at [746, 607] on button "Non" at bounding box center [691, 591] width 461 height 48
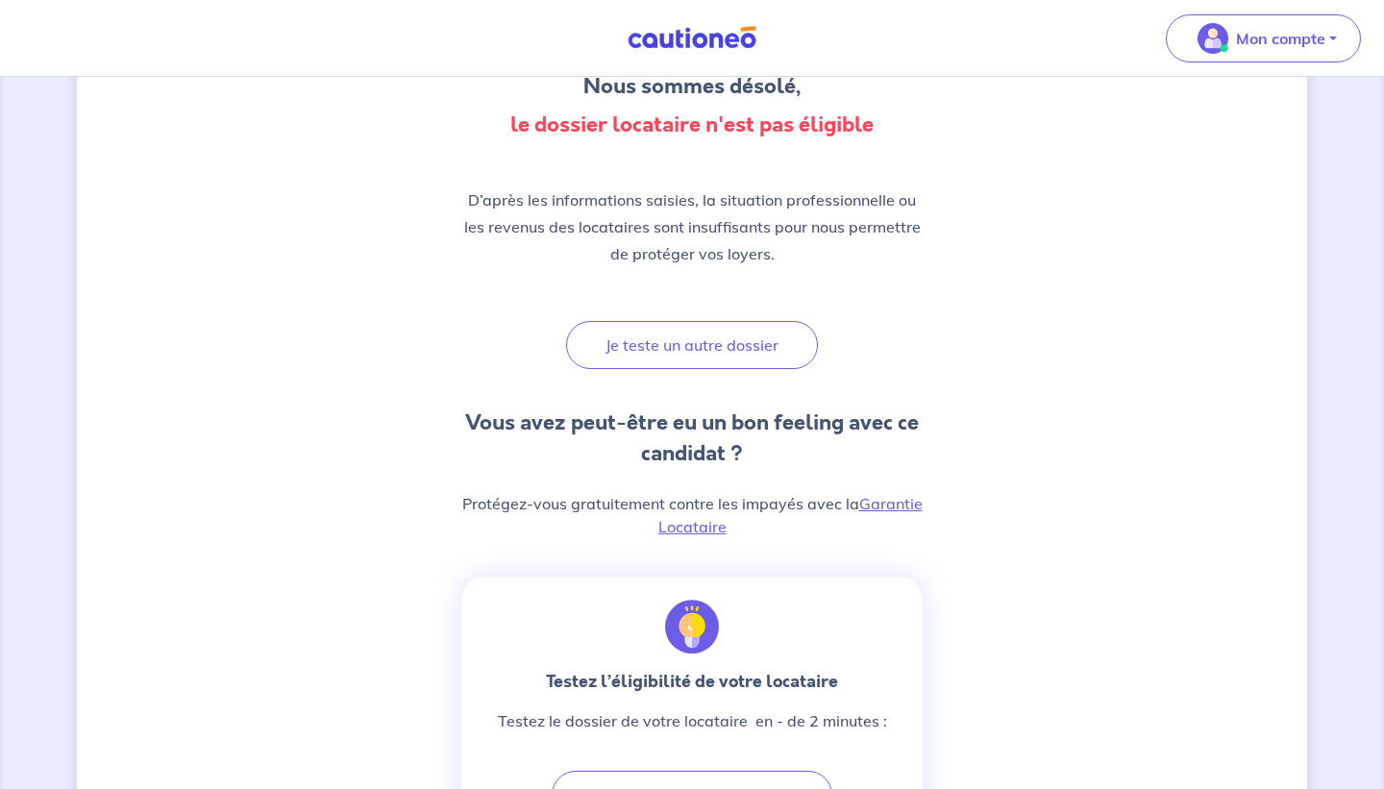
scroll to position [185, 0]
